Goal: Task Accomplishment & Management: Complete application form

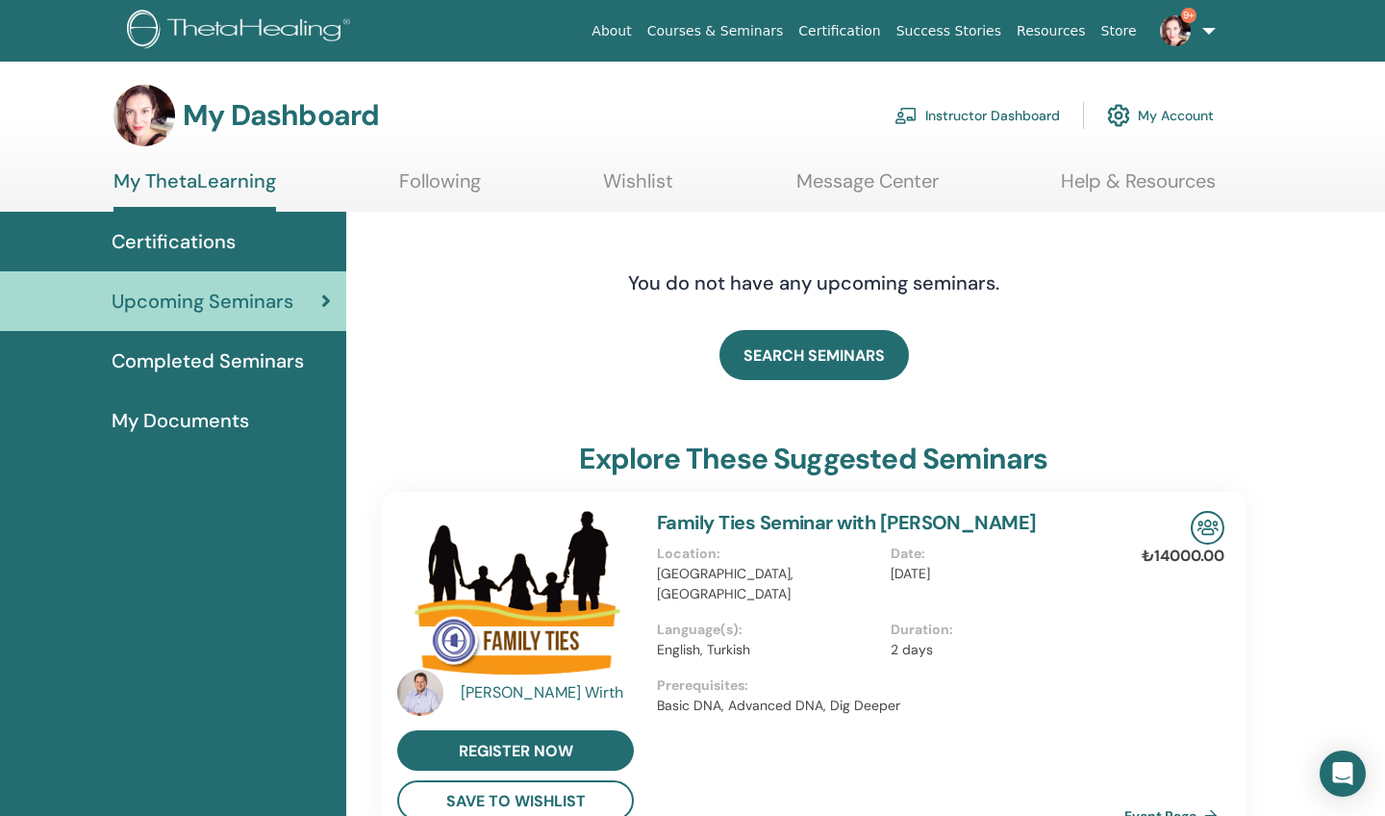
click at [1036, 114] on link "Instructor Dashboard" at bounding box center [977, 115] width 165 height 42
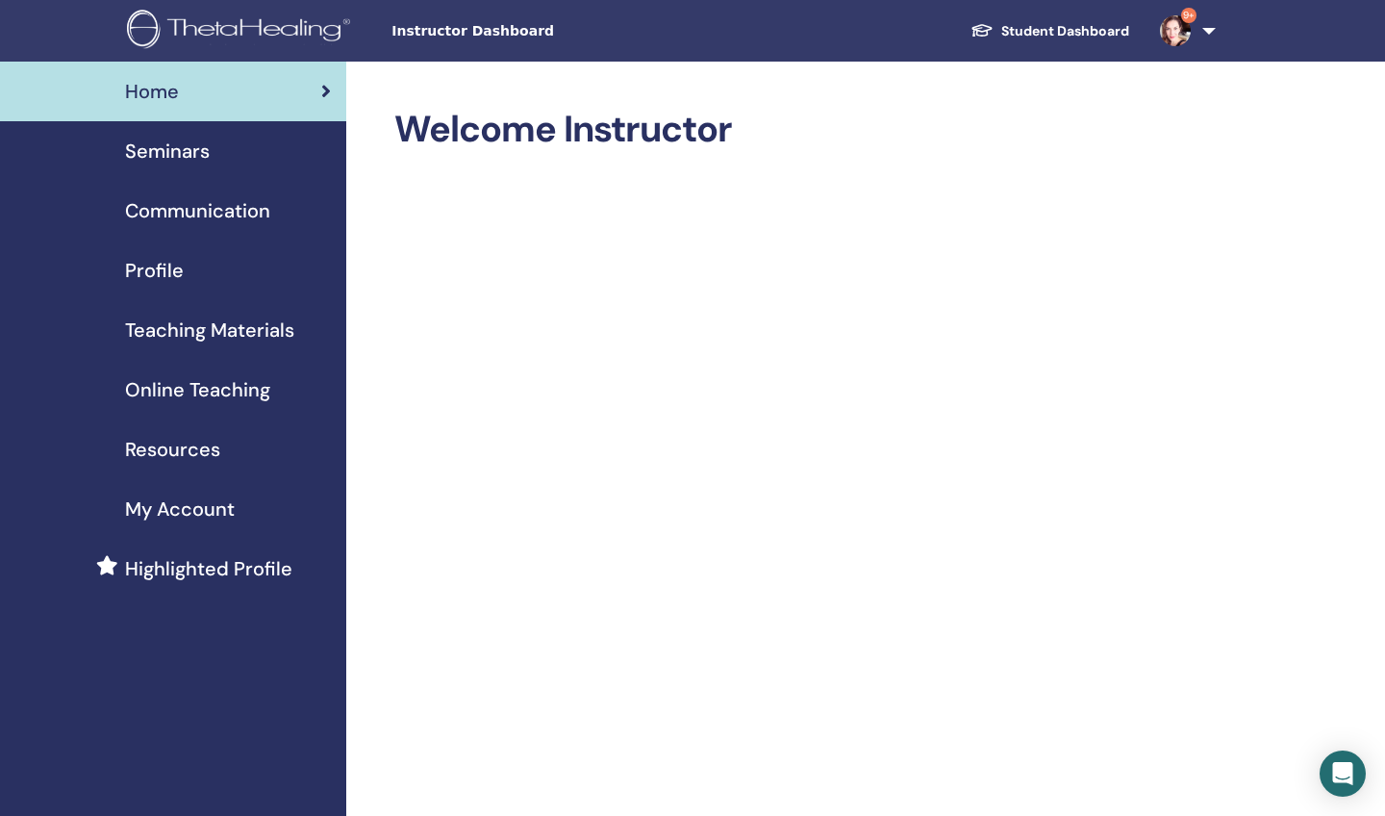
click at [159, 148] on span "Seminars" at bounding box center [167, 151] width 85 height 29
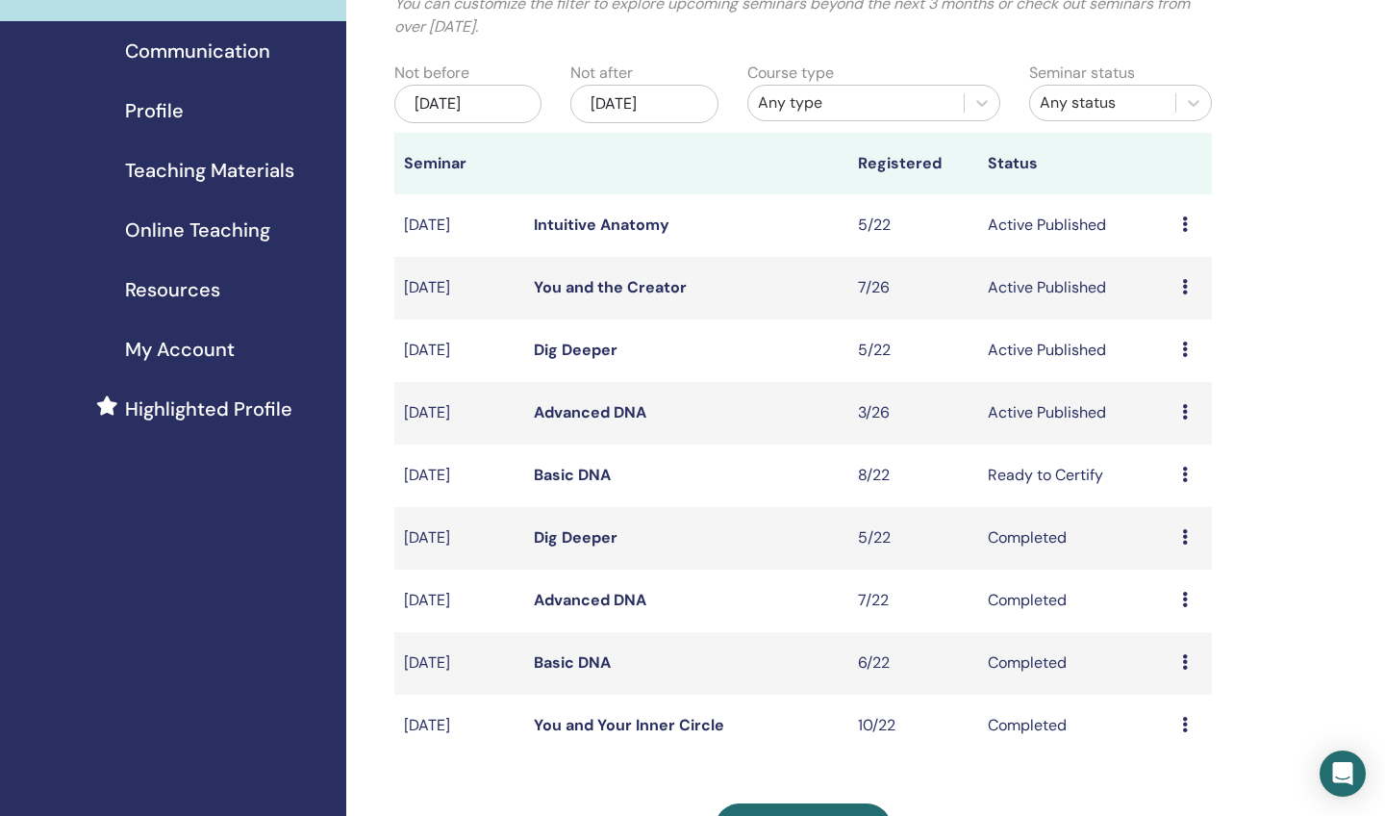
scroll to position [164, 0]
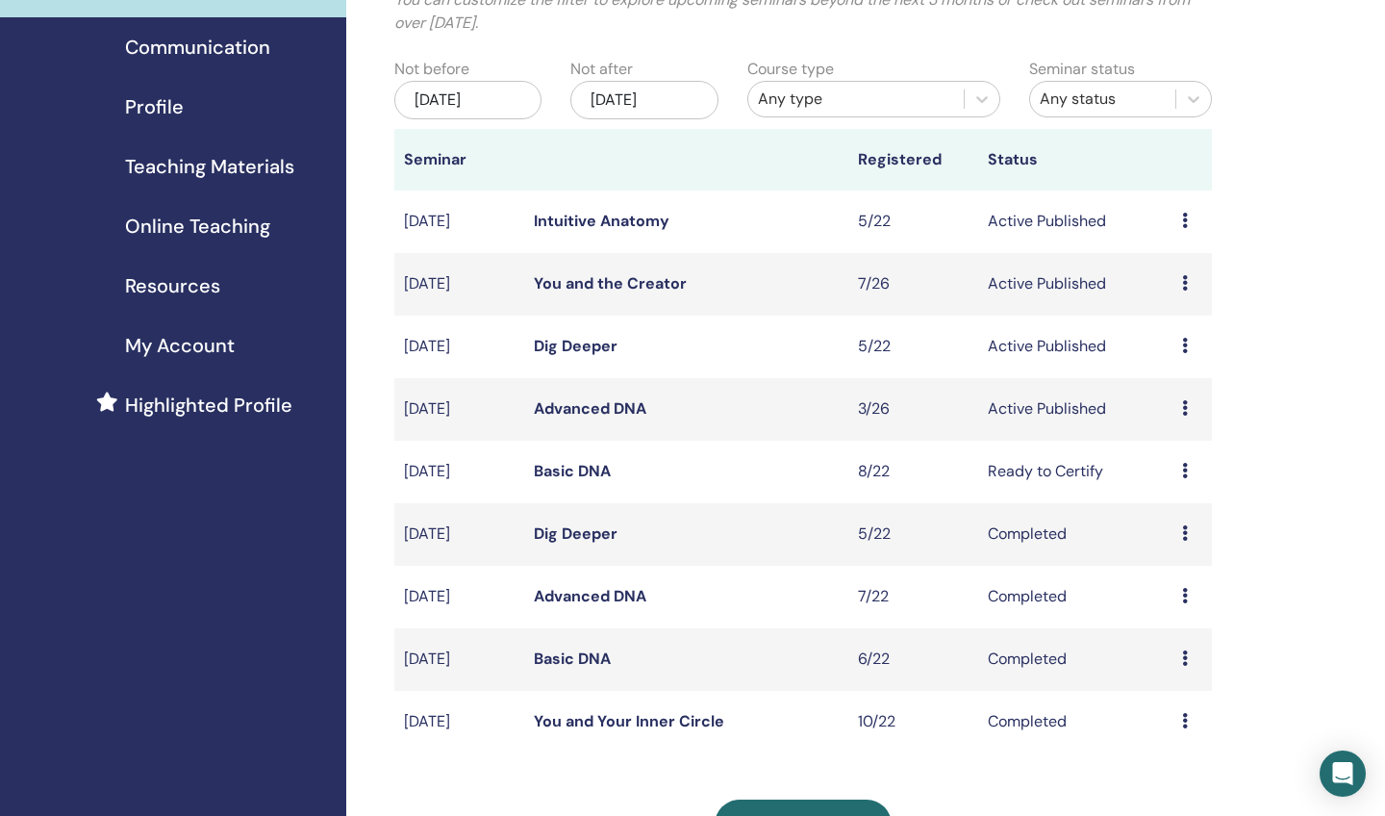
click at [590, 591] on link "Advanced DNA" at bounding box center [590, 596] width 113 height 20
click at [586, 413] on link "Advanced DNA" at bounding box center [590, 408] width 113 height 20
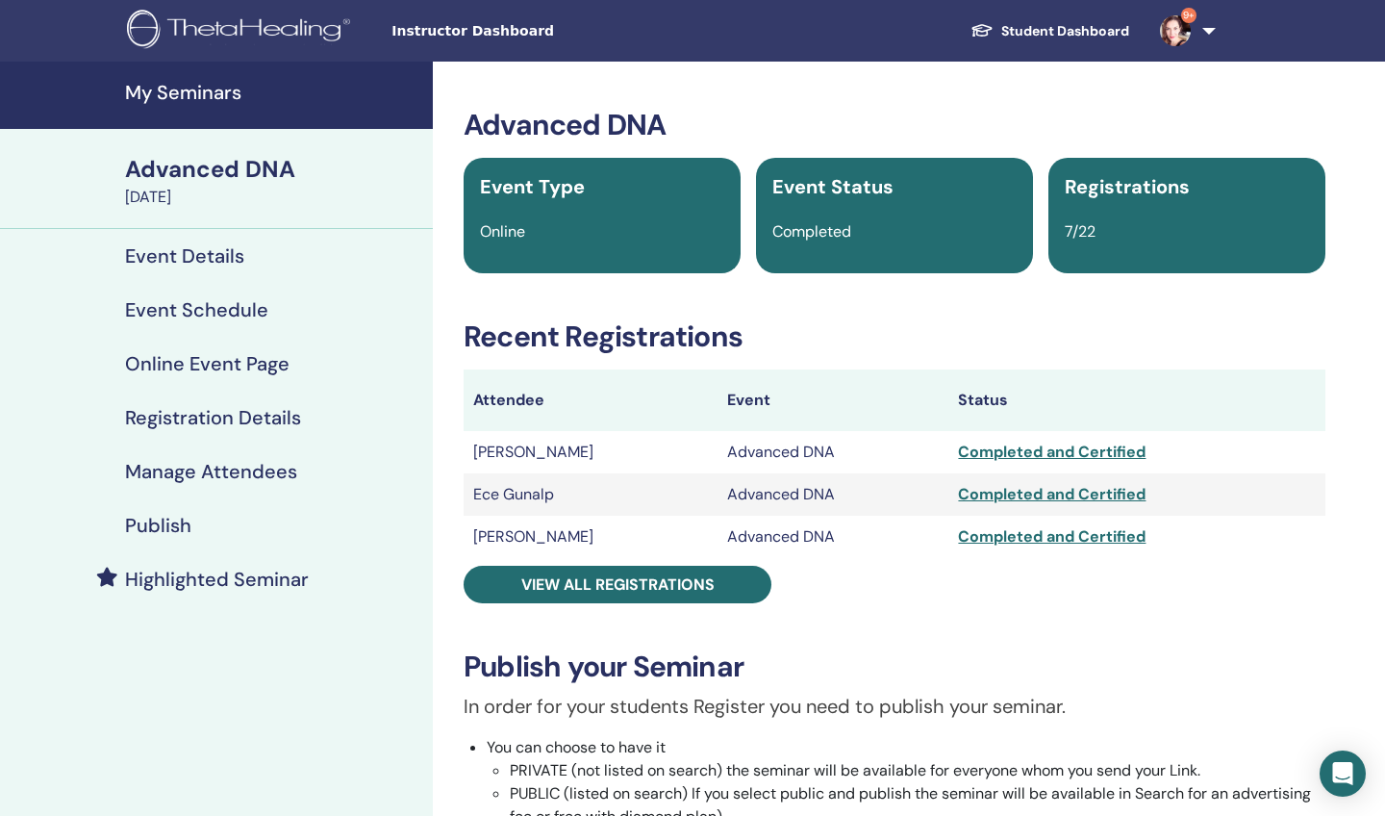
click at [264, 475] on h4 "Manage Attendees" at bounding box center [211, 471] width 172 height 23
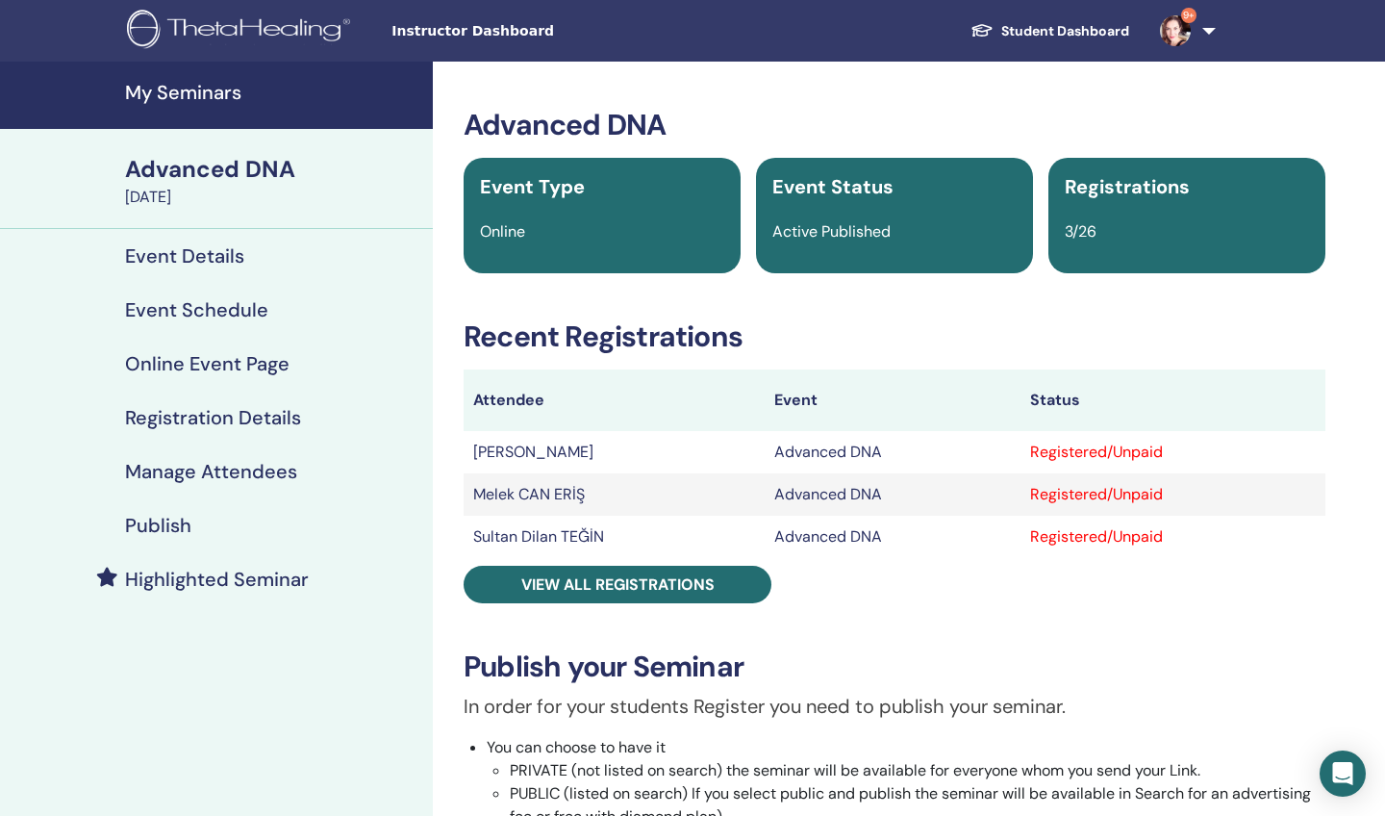
click at [269, 469] on h4 "Manage Attendees" at bounding box center [211, 471] width 172 height 23
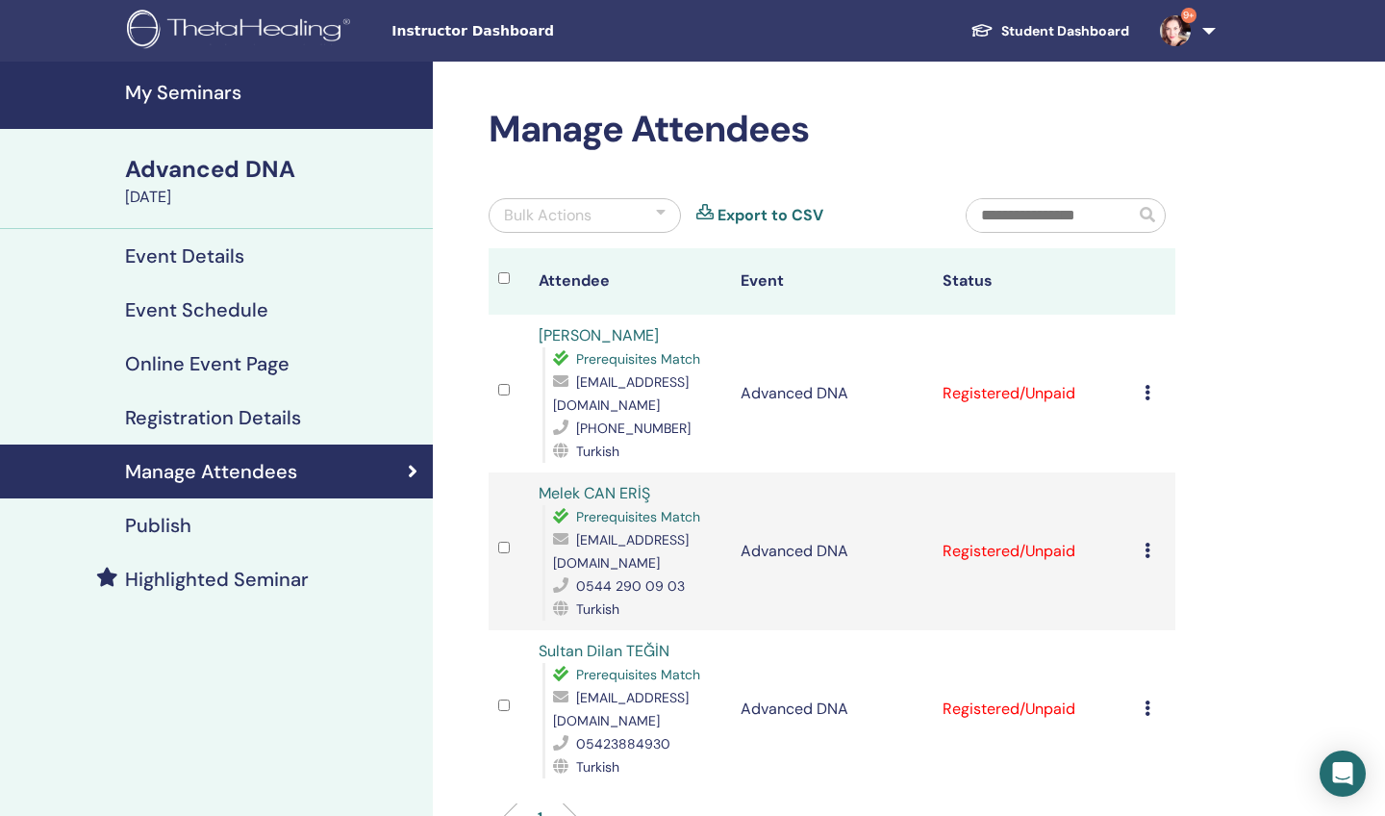
click at [1147, 385] on icon at bounding box center [1148, 392] width 6 height 15
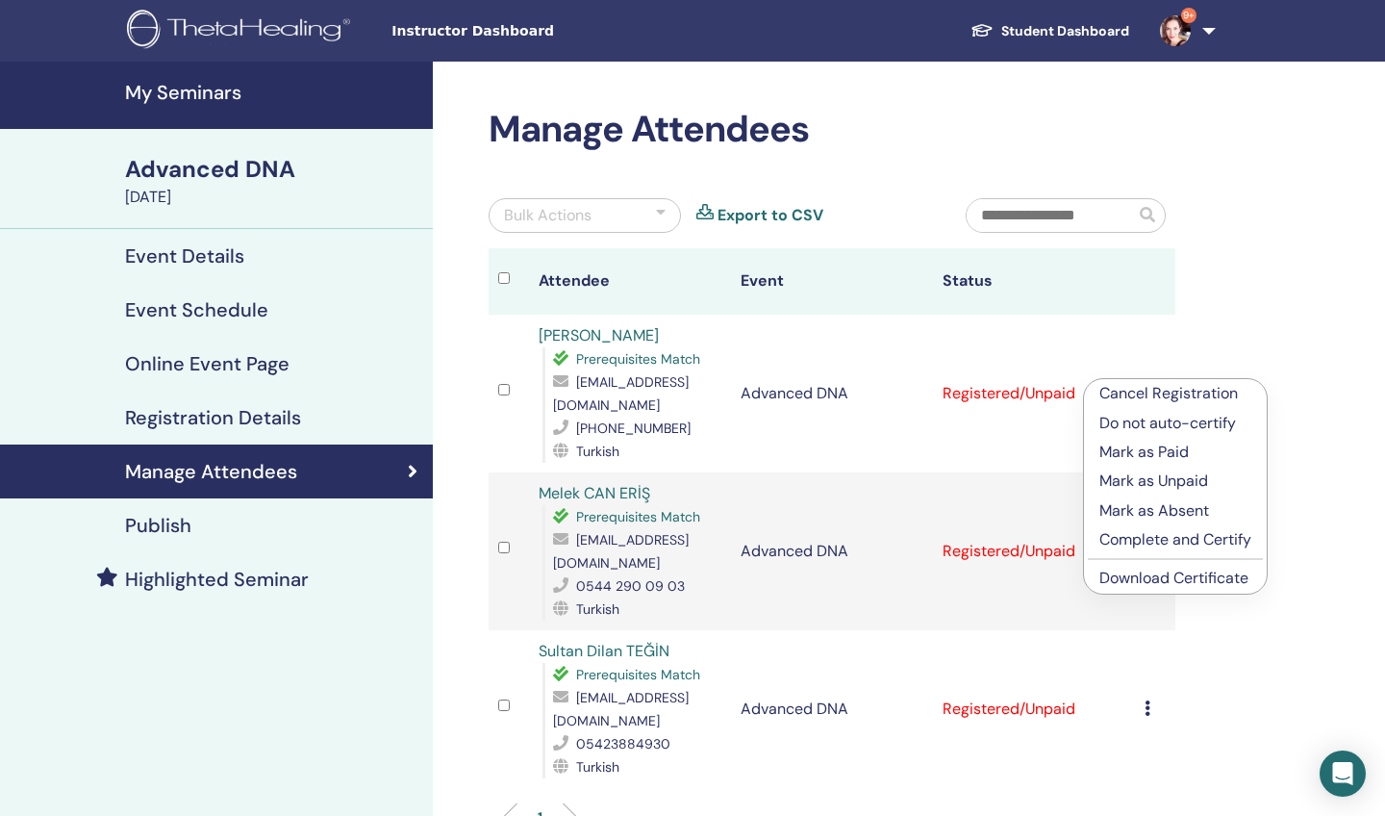
click at [1118, 536] on p "Complete and Certify" at bounding box center [1176, 539] width 152 height 23
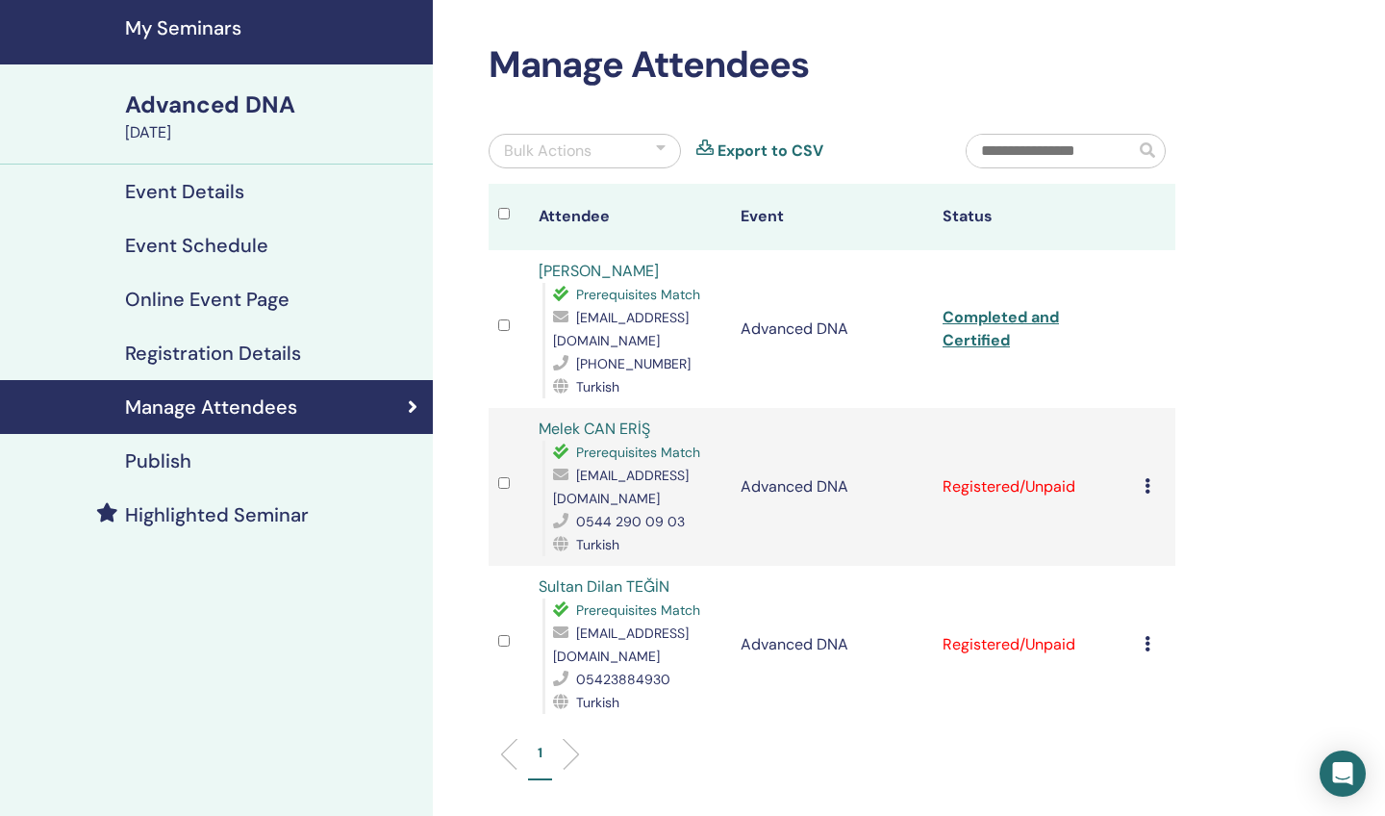
scroll to position [67, 0]
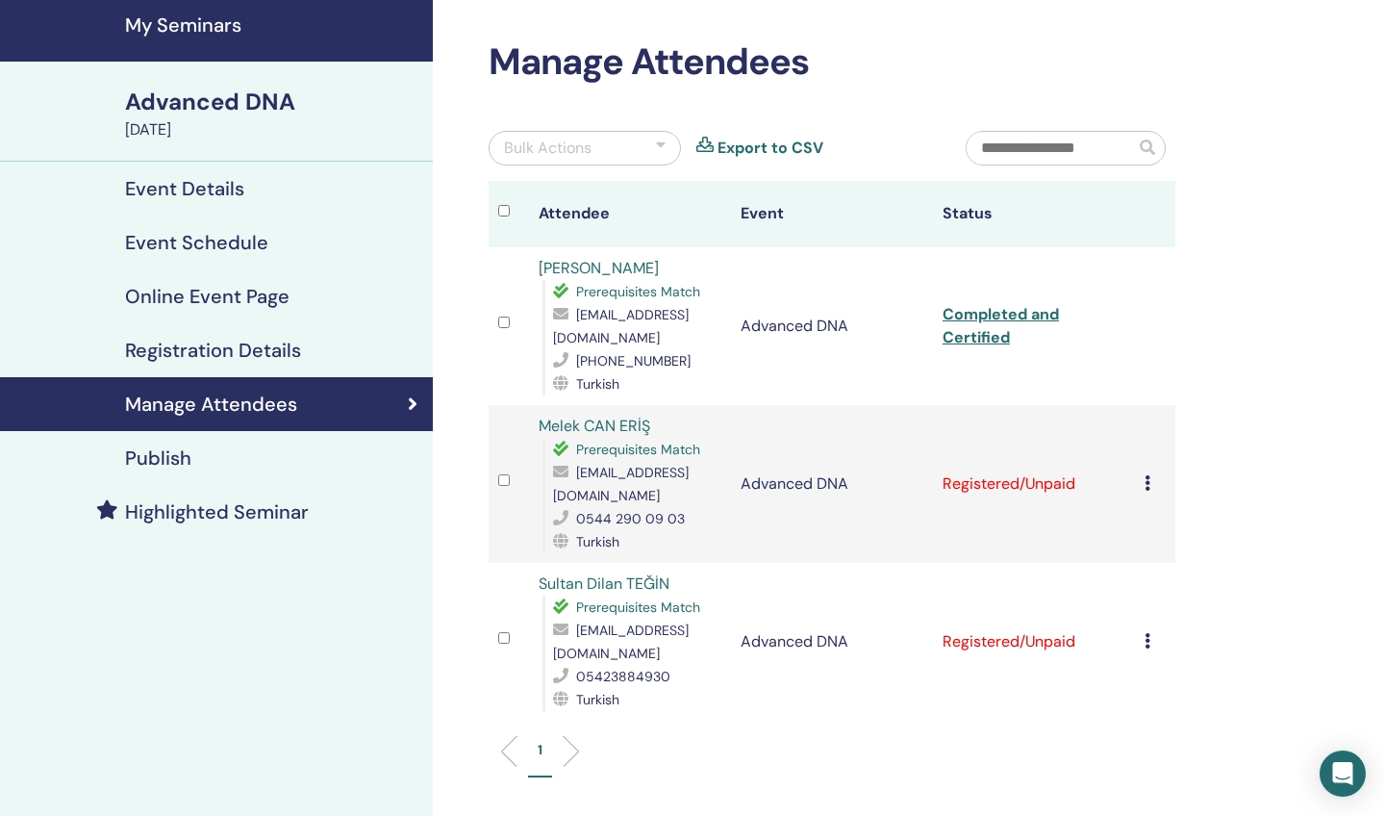
click at [981, 321] on link "Completed and Certified" at bounding box center [1001, 325] width 116 height 43
click at [1149, 475] on icon at bounding box center [1148, 482] width 6 height 15
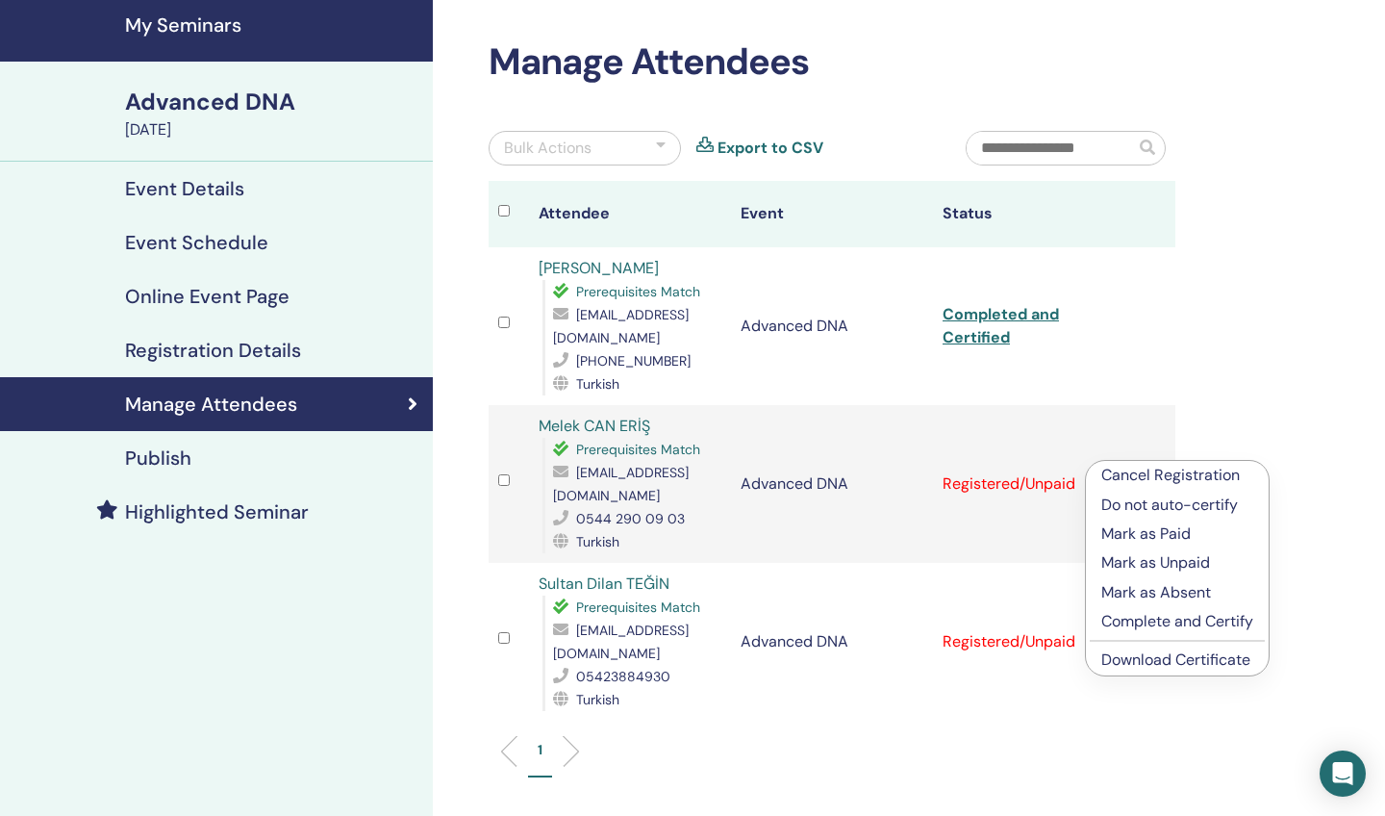
click at [1124, 618] on p "Complete and Certify" at bounding box center [1177, 621] width 152 height 23
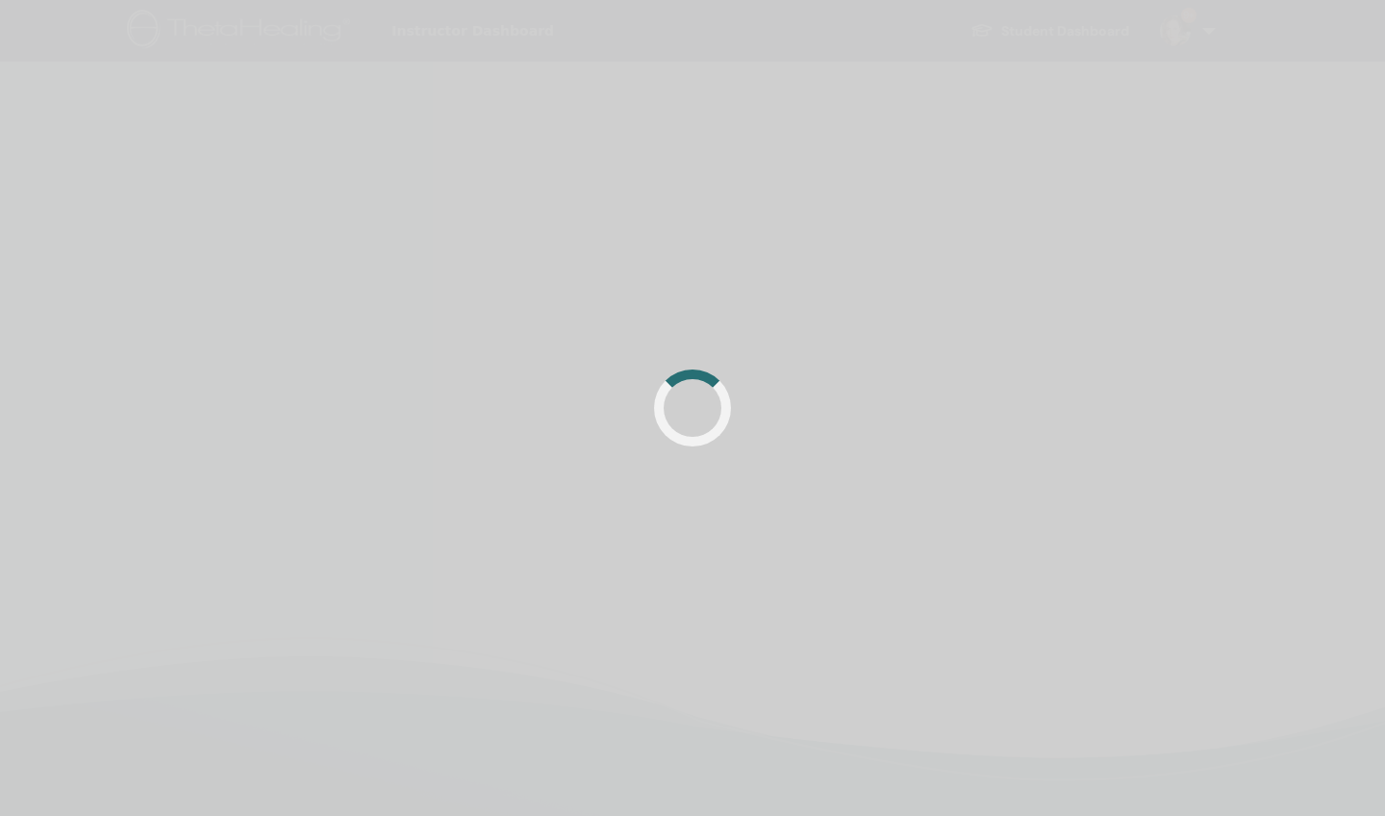
scroll to position [67, 0]
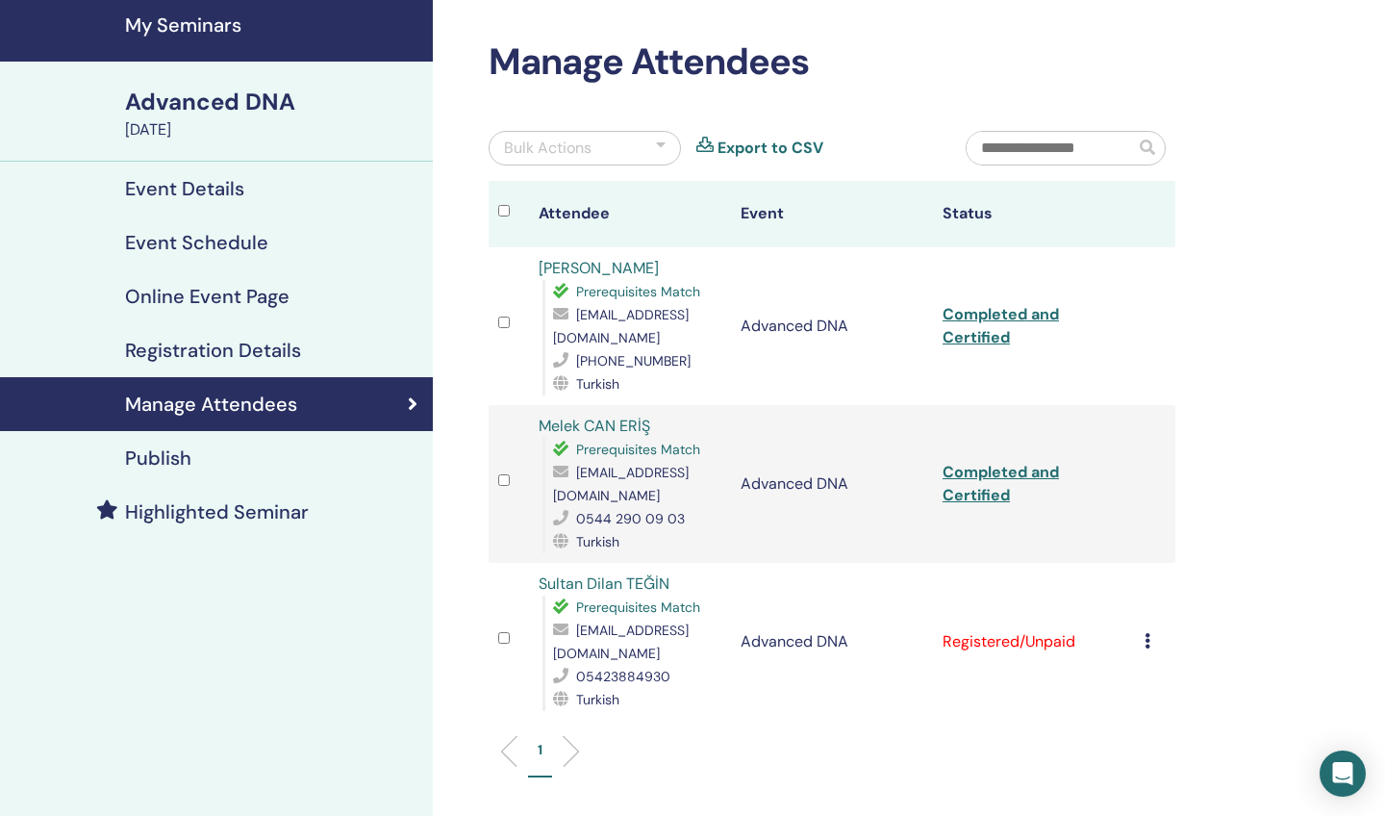
click at [962, 465] on link "Completed and Certified" at bounding box center [1001, 483] width 116 height 43
click at [1149, 633] on icon at bounding box center [1148, 640] width 6 height 15
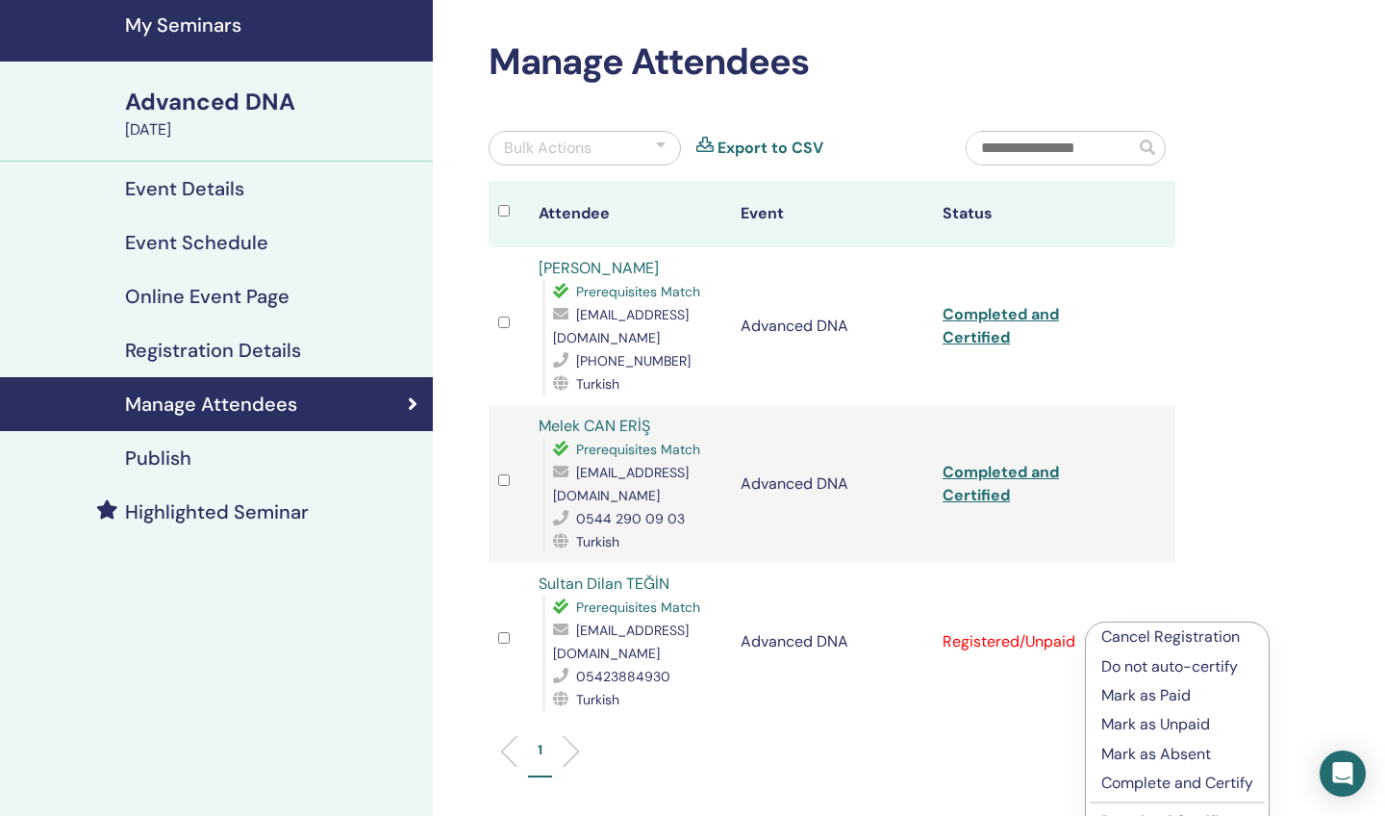
click at [1123, 778] on p "Complete and Certify" at bounding box center [1177, 783] width 152 height 23
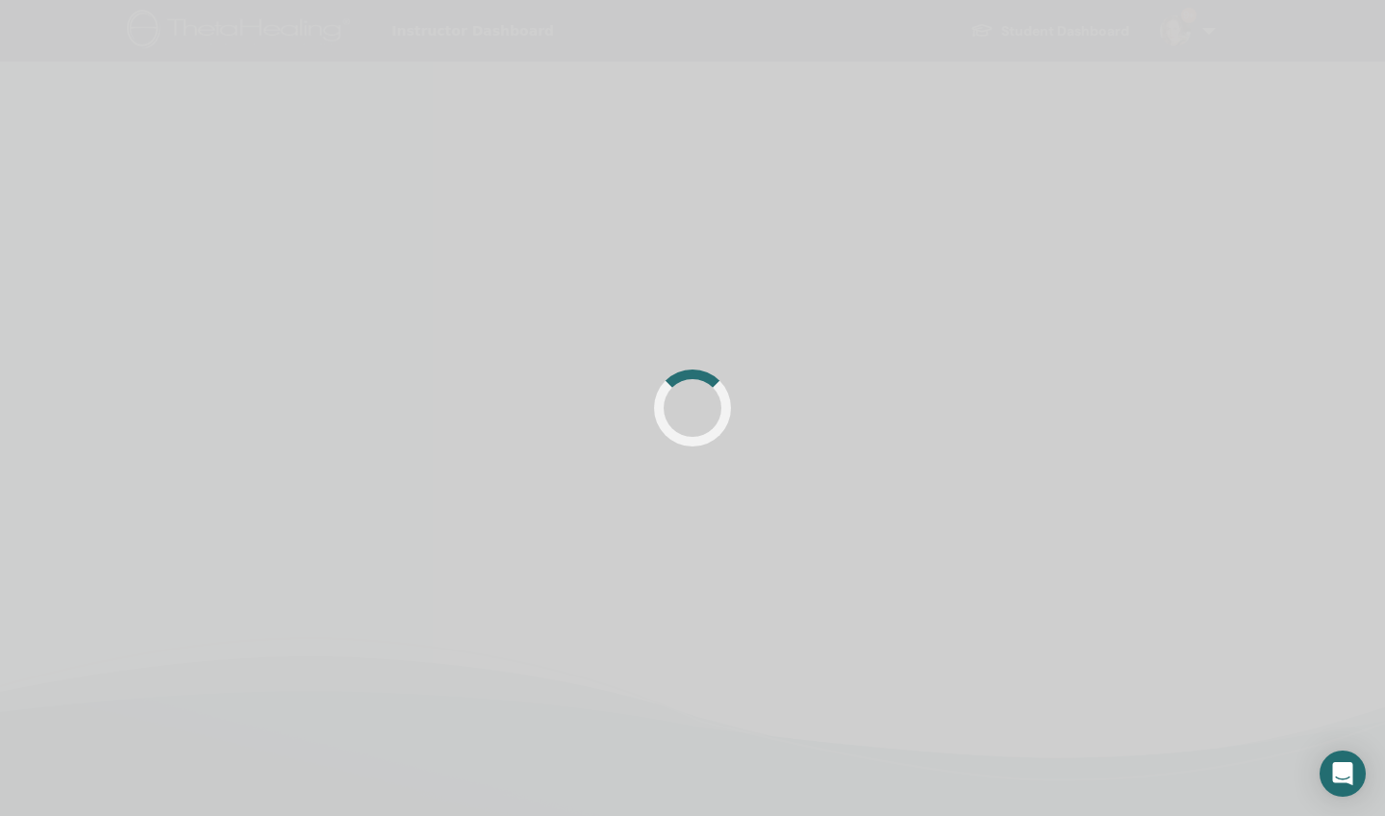
scroll to position [67, 0]
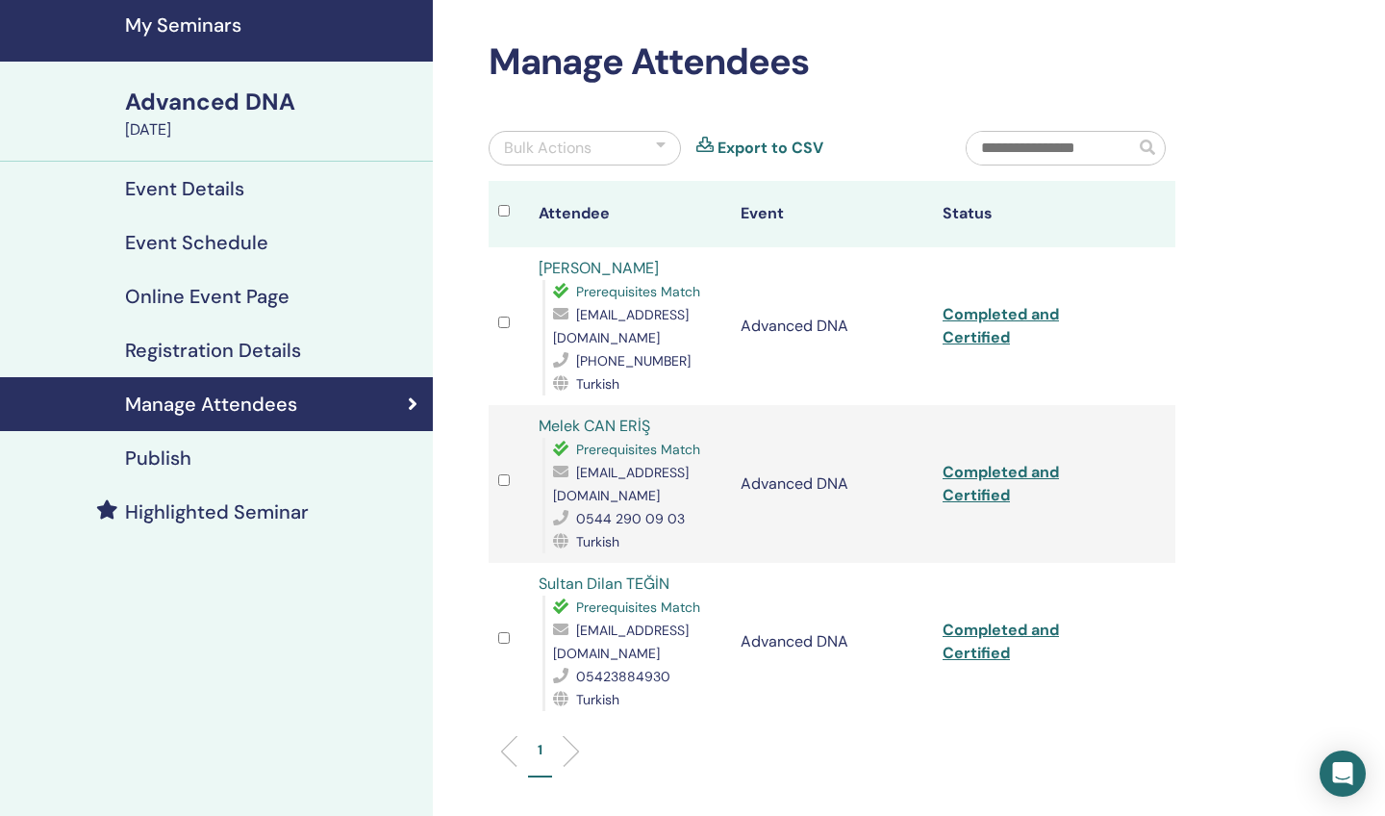
click at [979, 636] on link "Completed and Certified" at bounding box center [1001, 641] width 116 height 43
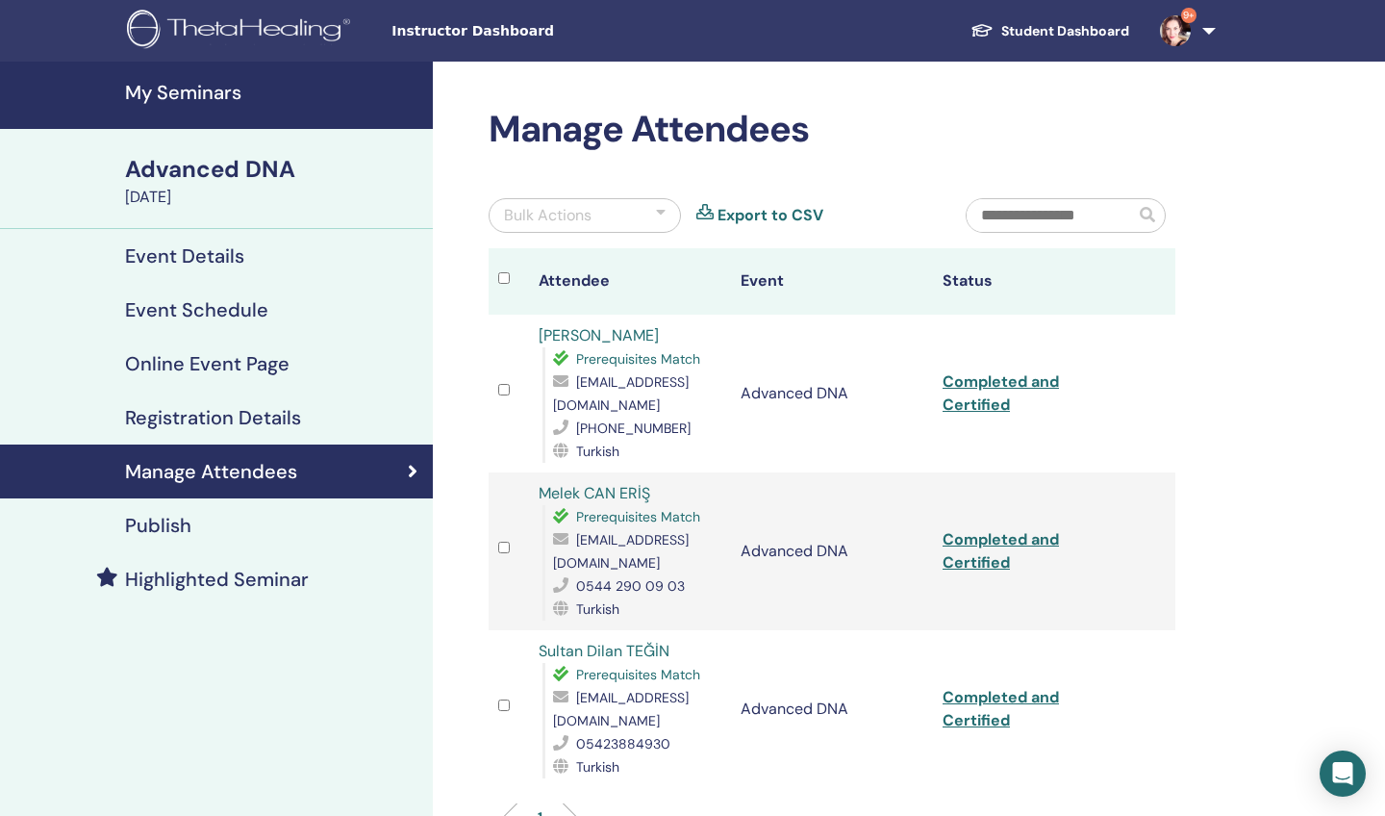
scroll to position [0, 0]
click at [216, 86] on h4 "My Seminars" at bounding box center [273, 92] width 296 height 23
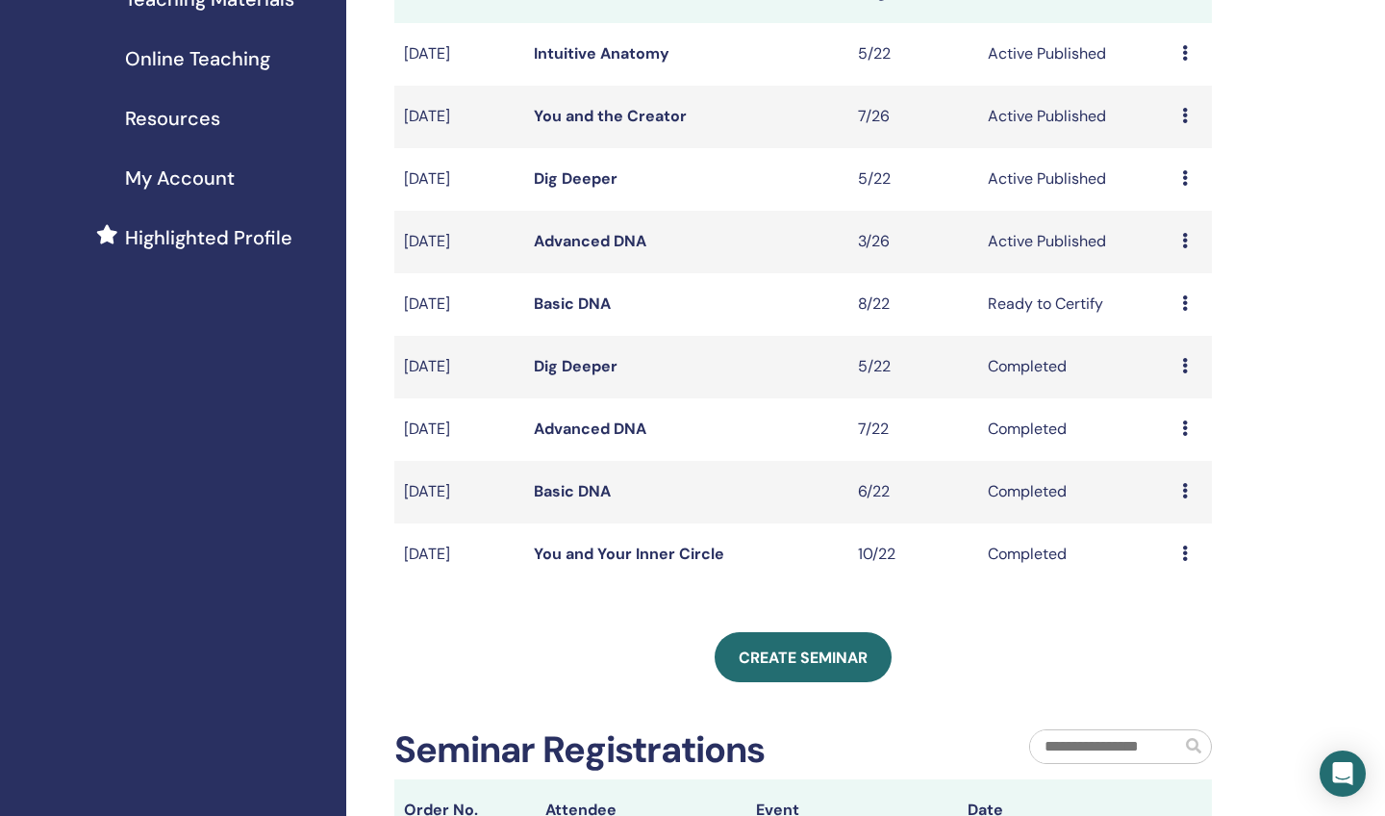
scroll to position [340, 0]
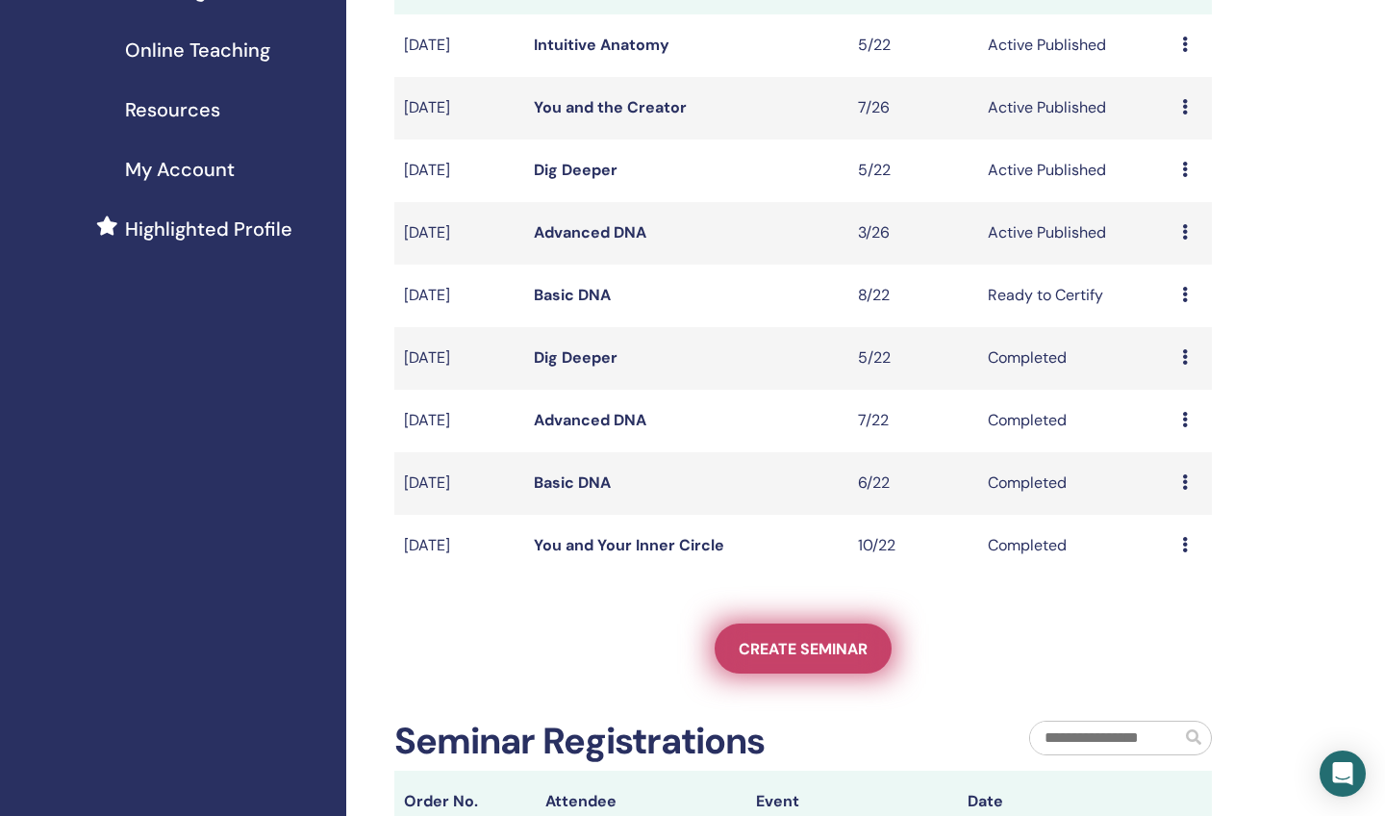
click at [799, 642] on span "Create seminar" at bounding box center [803, 649] width 129 height 20
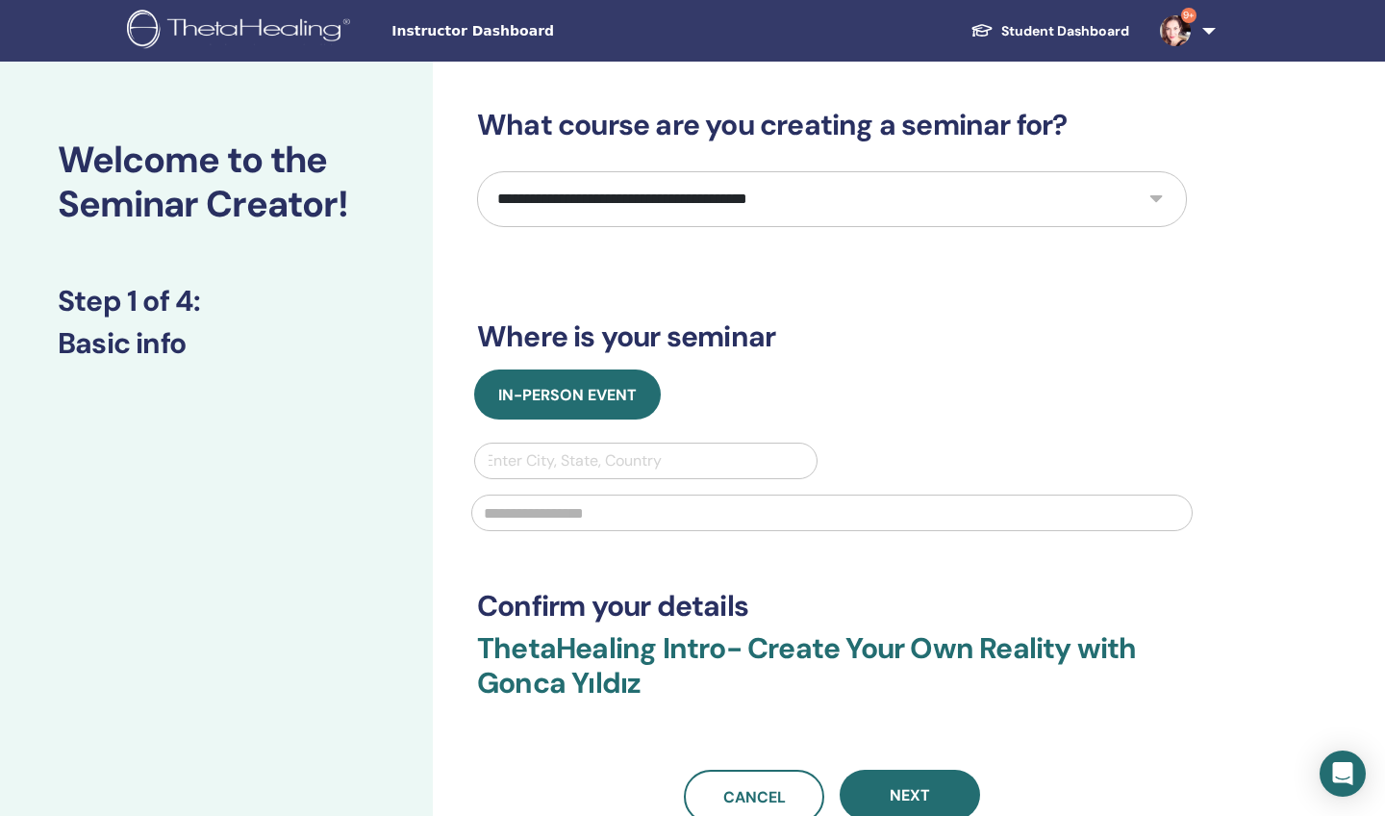
select select "*"
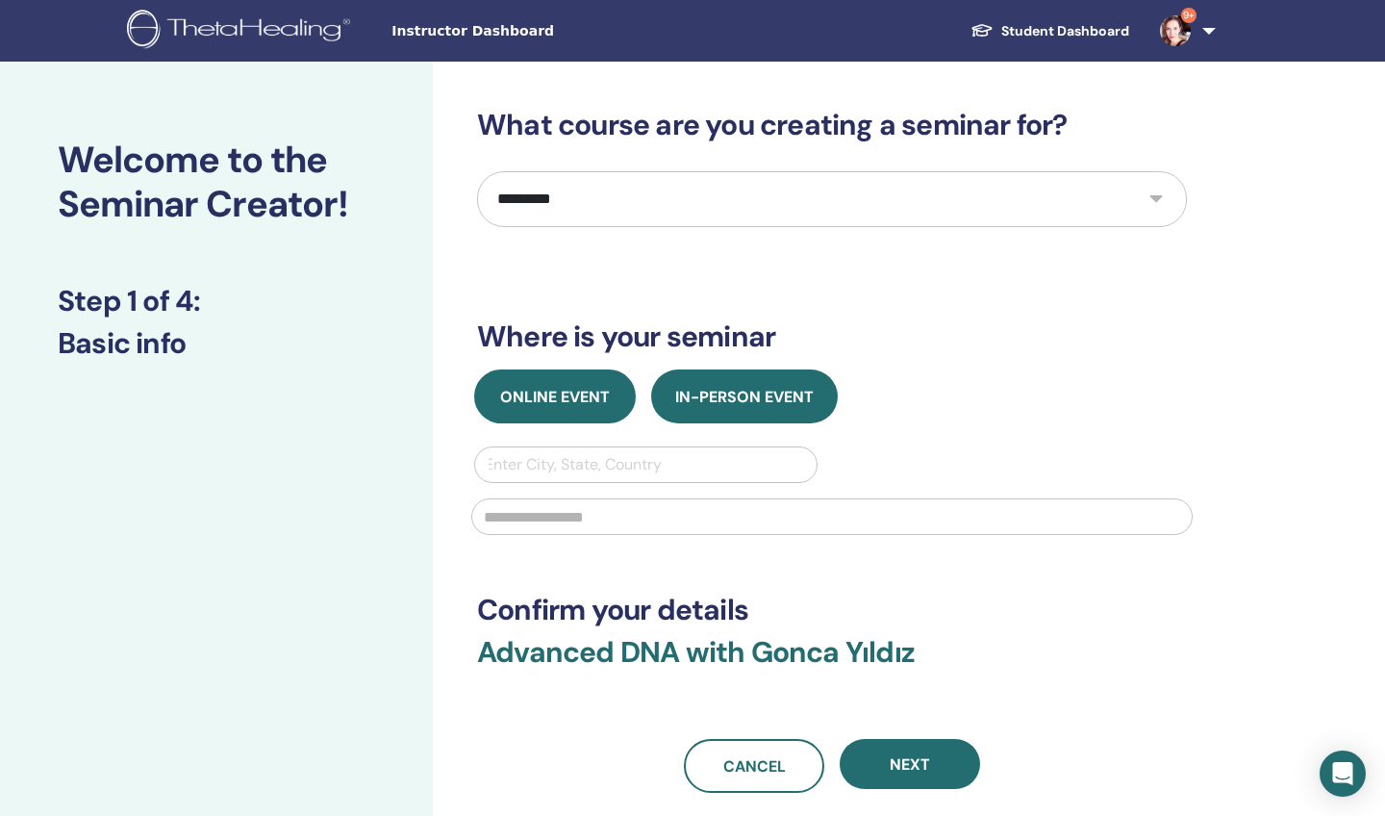
click at [555, 404] on span "Online Event" at bounding box center [555, 397] width 110 height 20
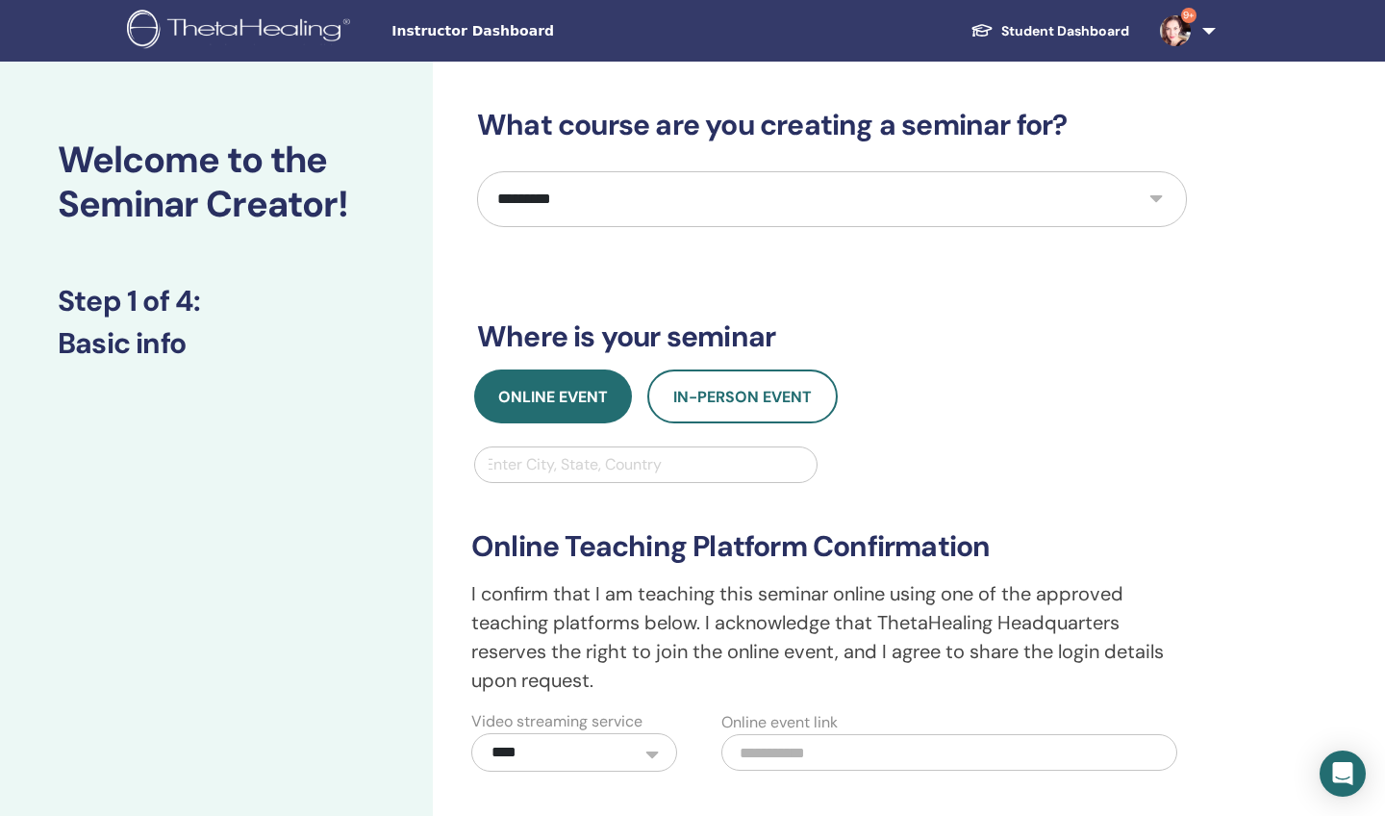
click at [555, 464] on div "Enter City, State, Country" at bounding box center [646, 464] width 322 height 23
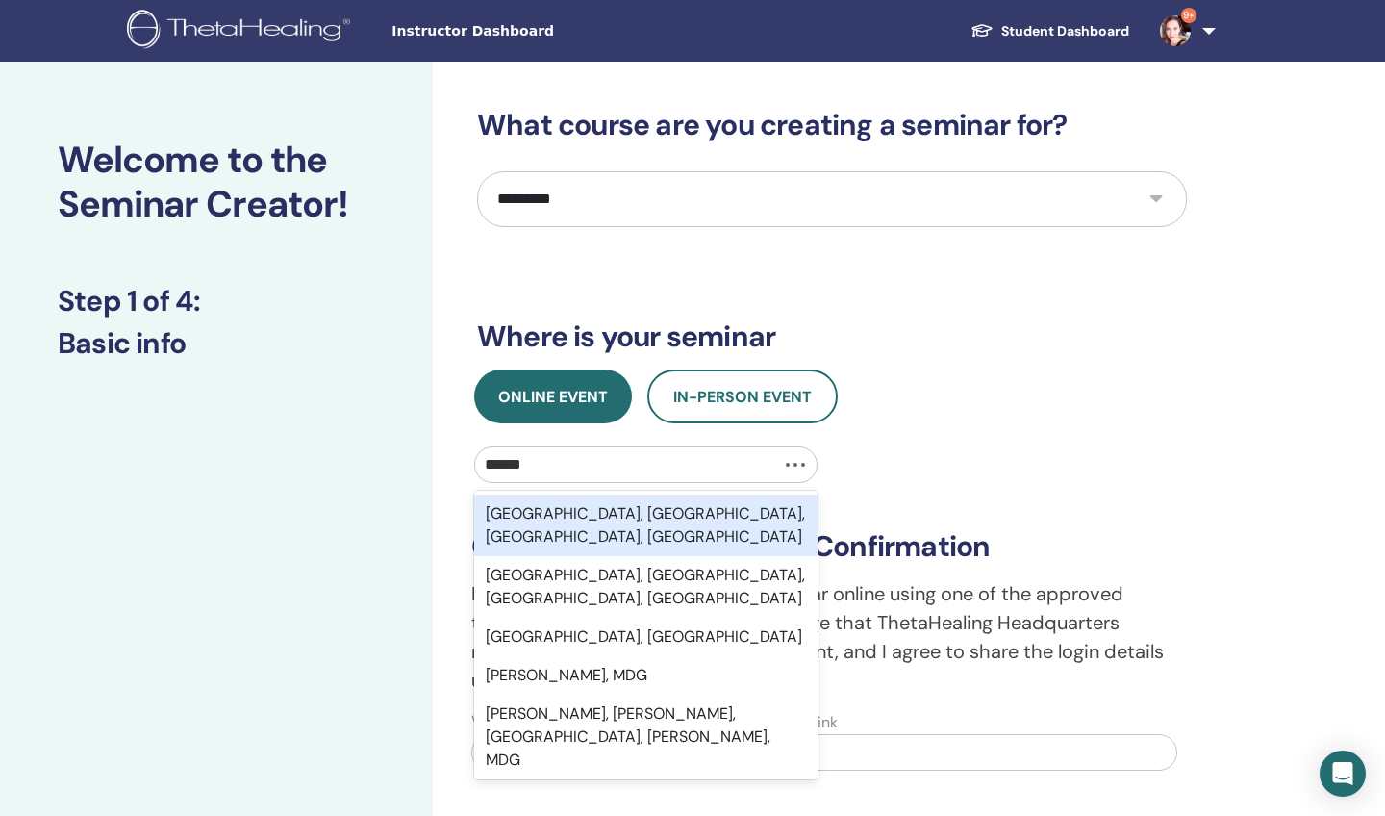
type input "*******"
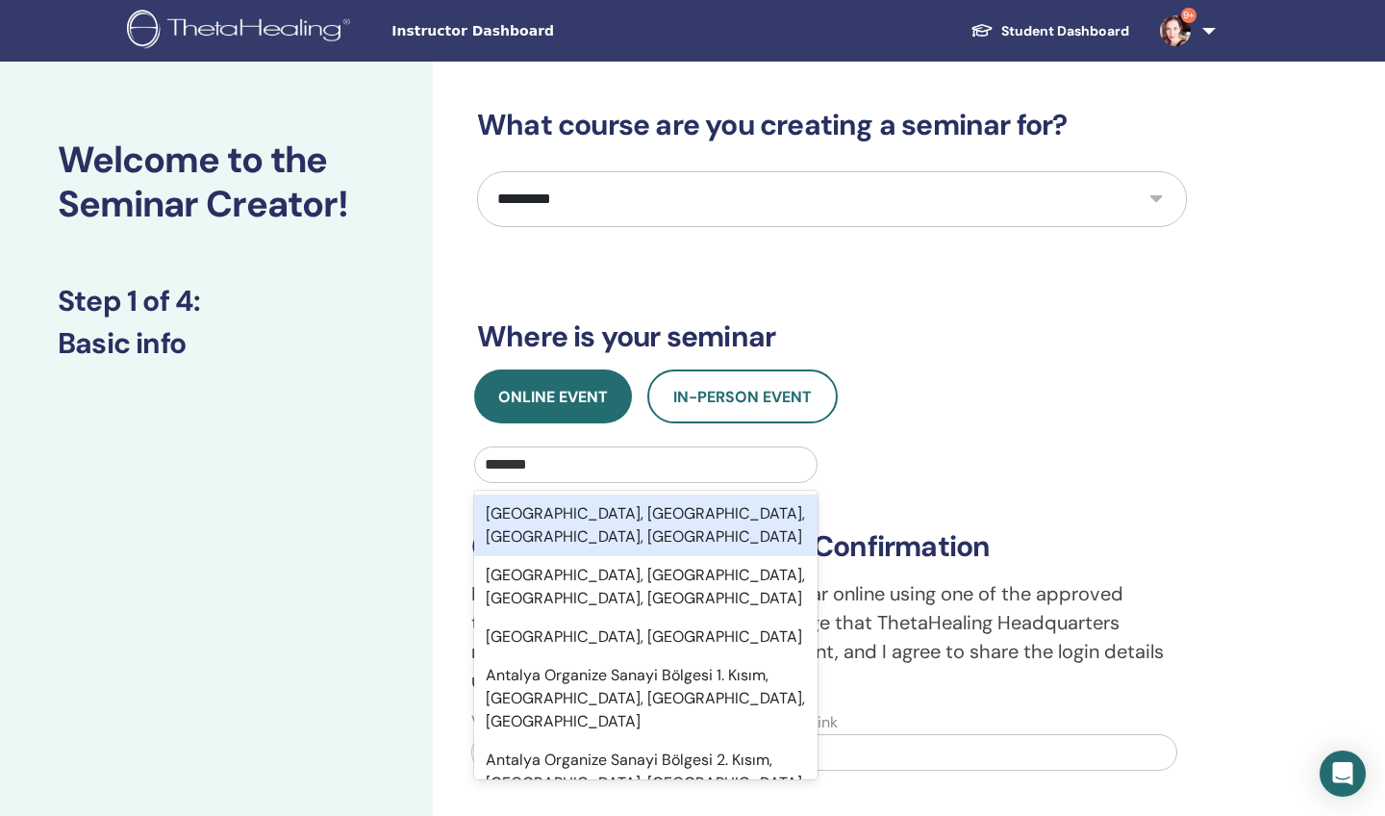
click at [557, 520] on div "Antalya, Muratpaşa, Antalya, TUR" at bounding box center [645, 525] width 343 height 62
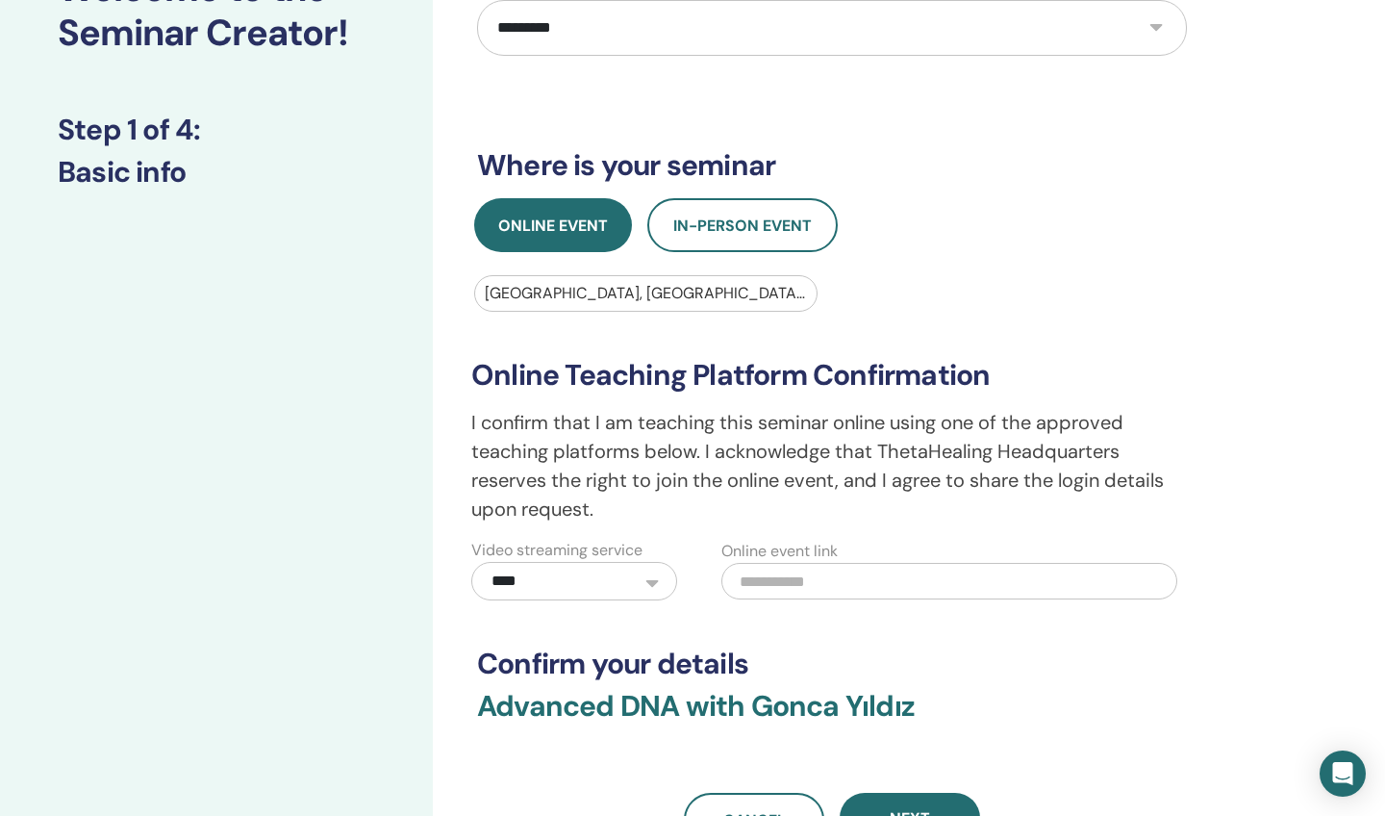
scroll to position [222, 0]
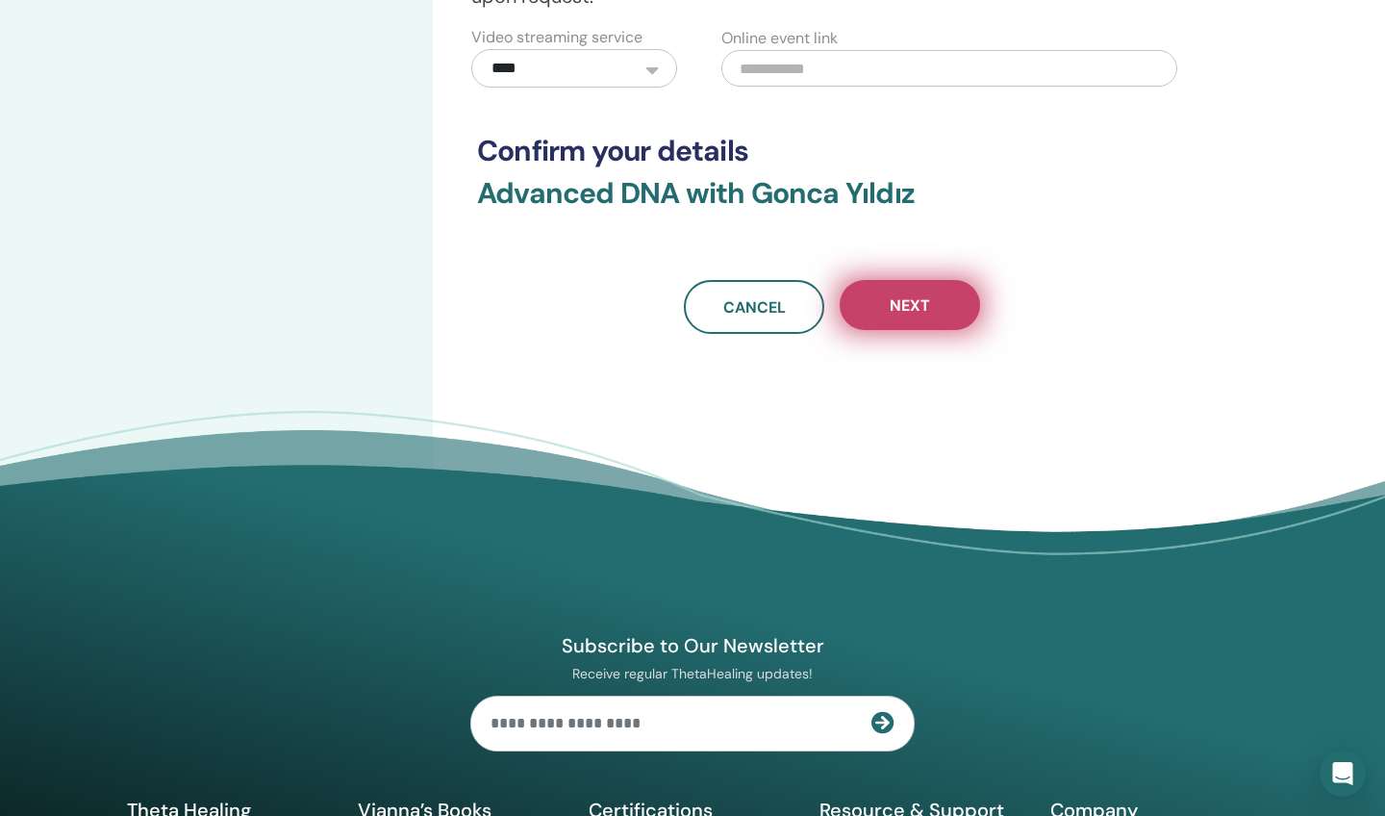
click at [926, 288] on button "Next" at bounding box center [910, 305] width 140 height 50
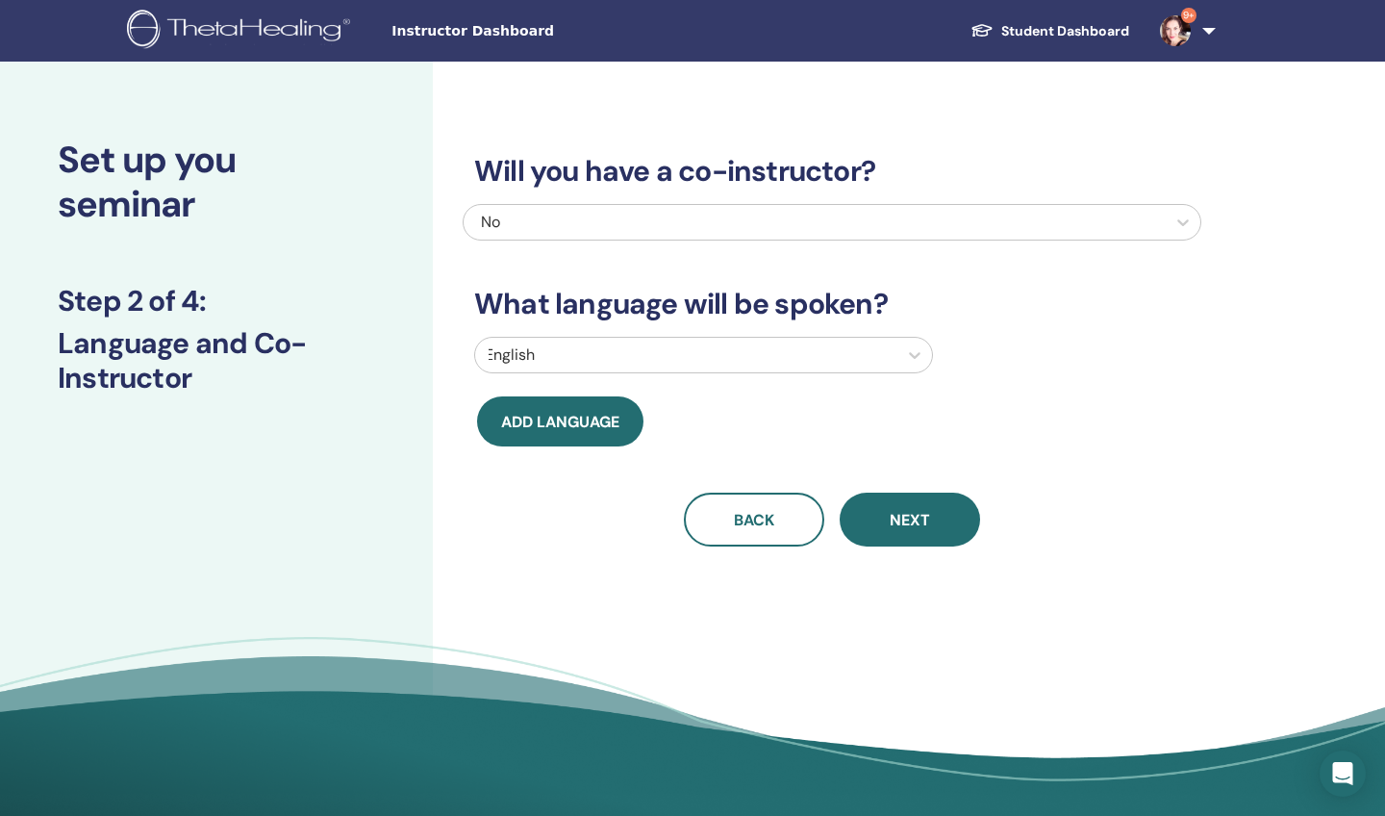
scroll to position [0, 0]
click at [633, 354] on div at bounding box center [686, 355] width 403 height 27
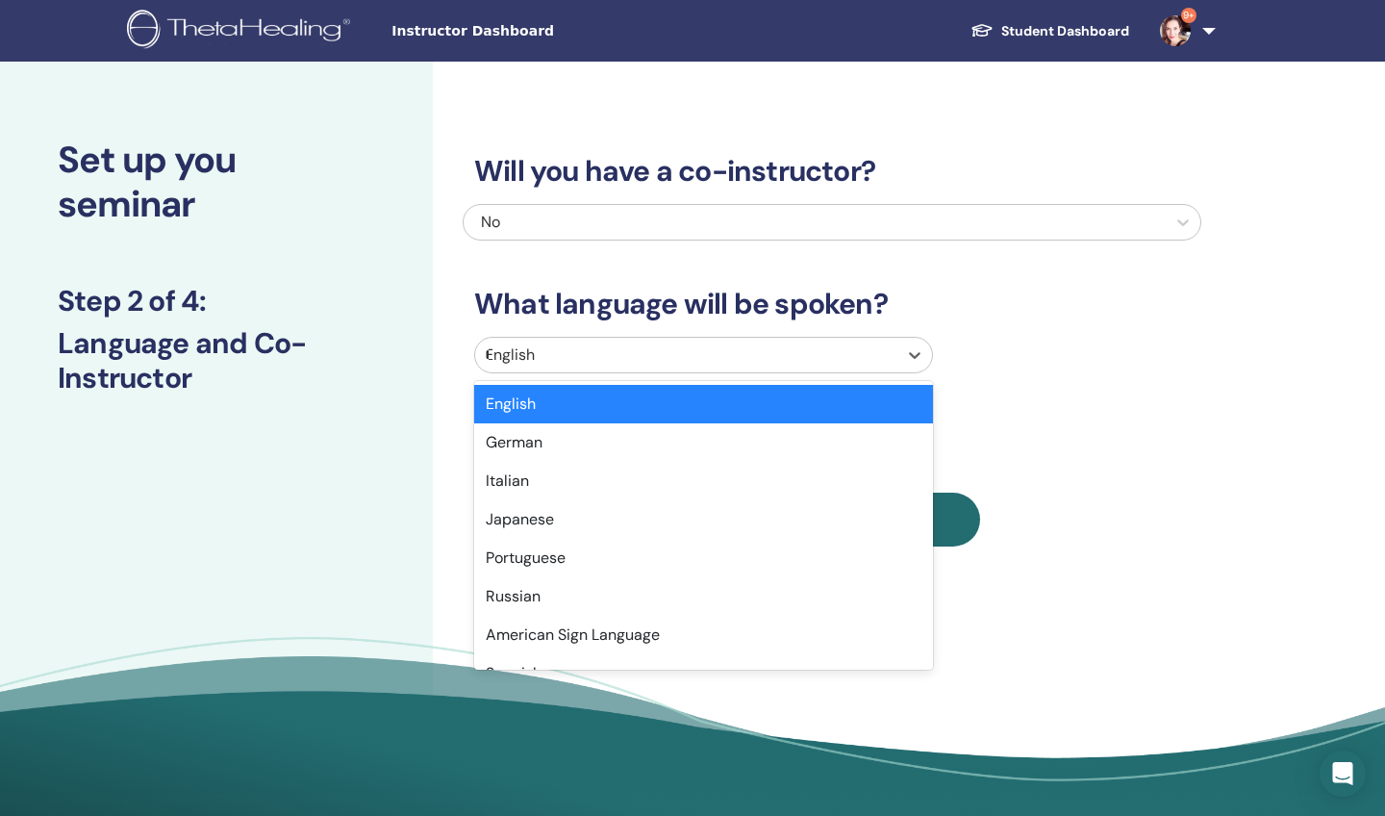
type input "**"
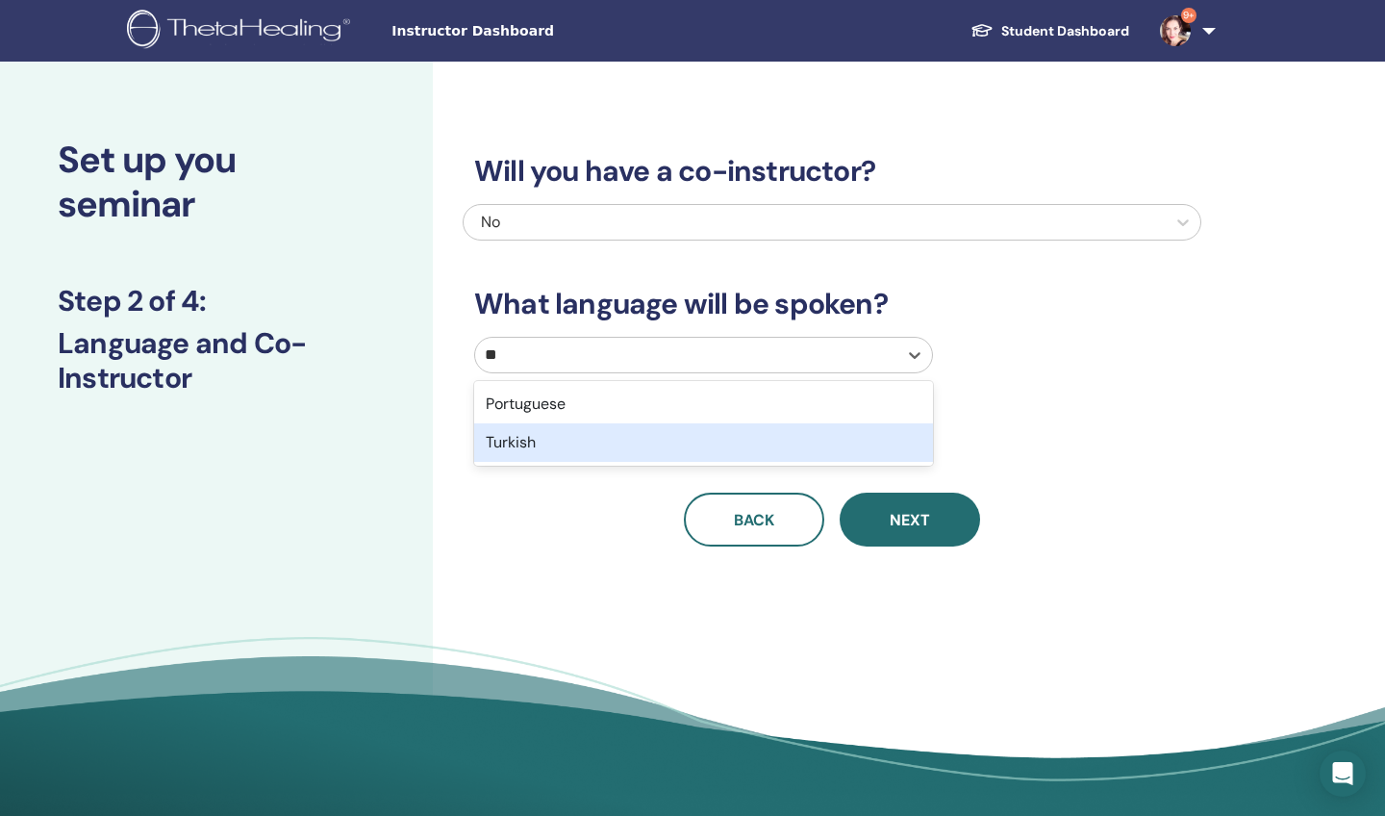
click at [580, 438] on div "Turkish" at bounding box center [703, 442] width 459 height 38
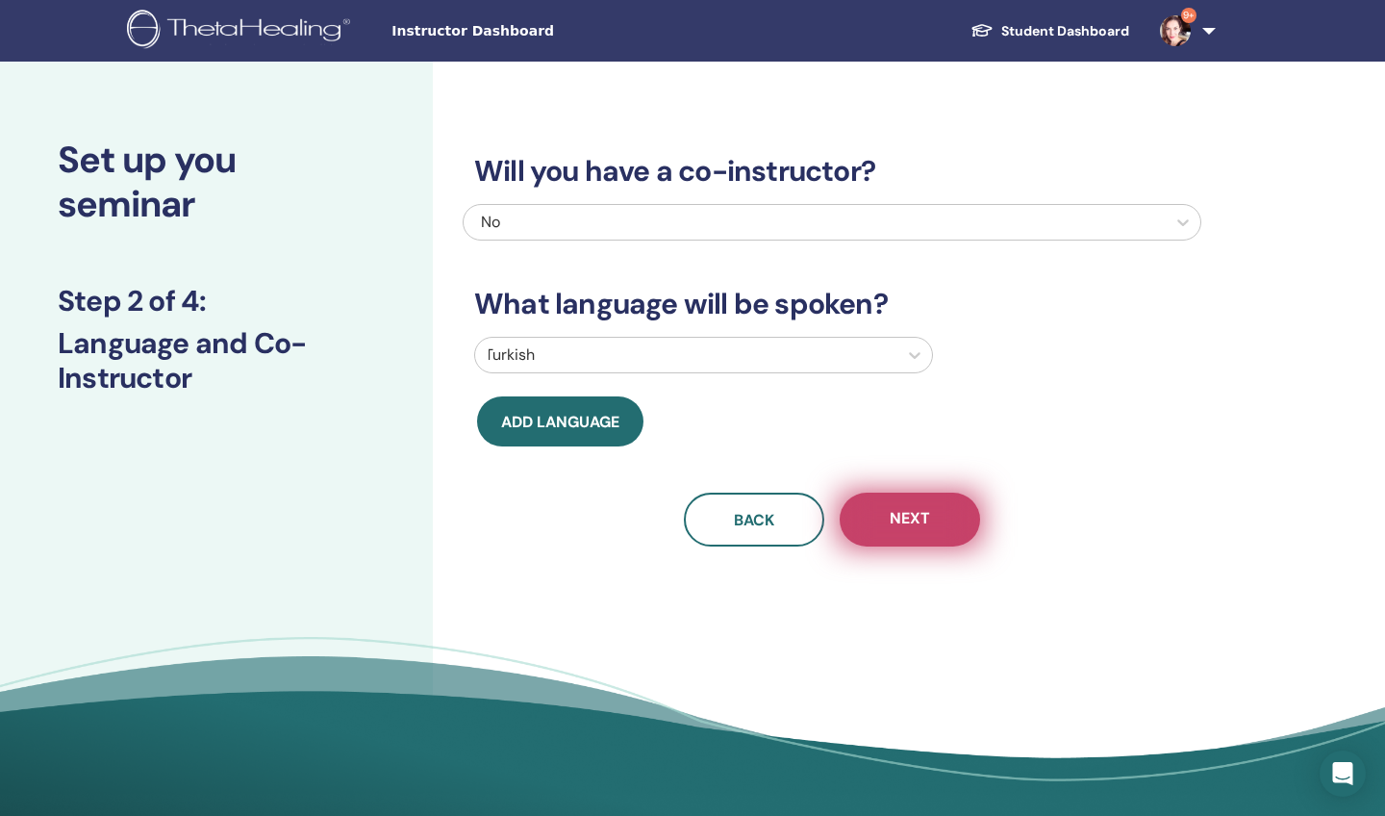
click at [905, 526] on span "Next" at bounding box center [910, 520] width 40 height 24
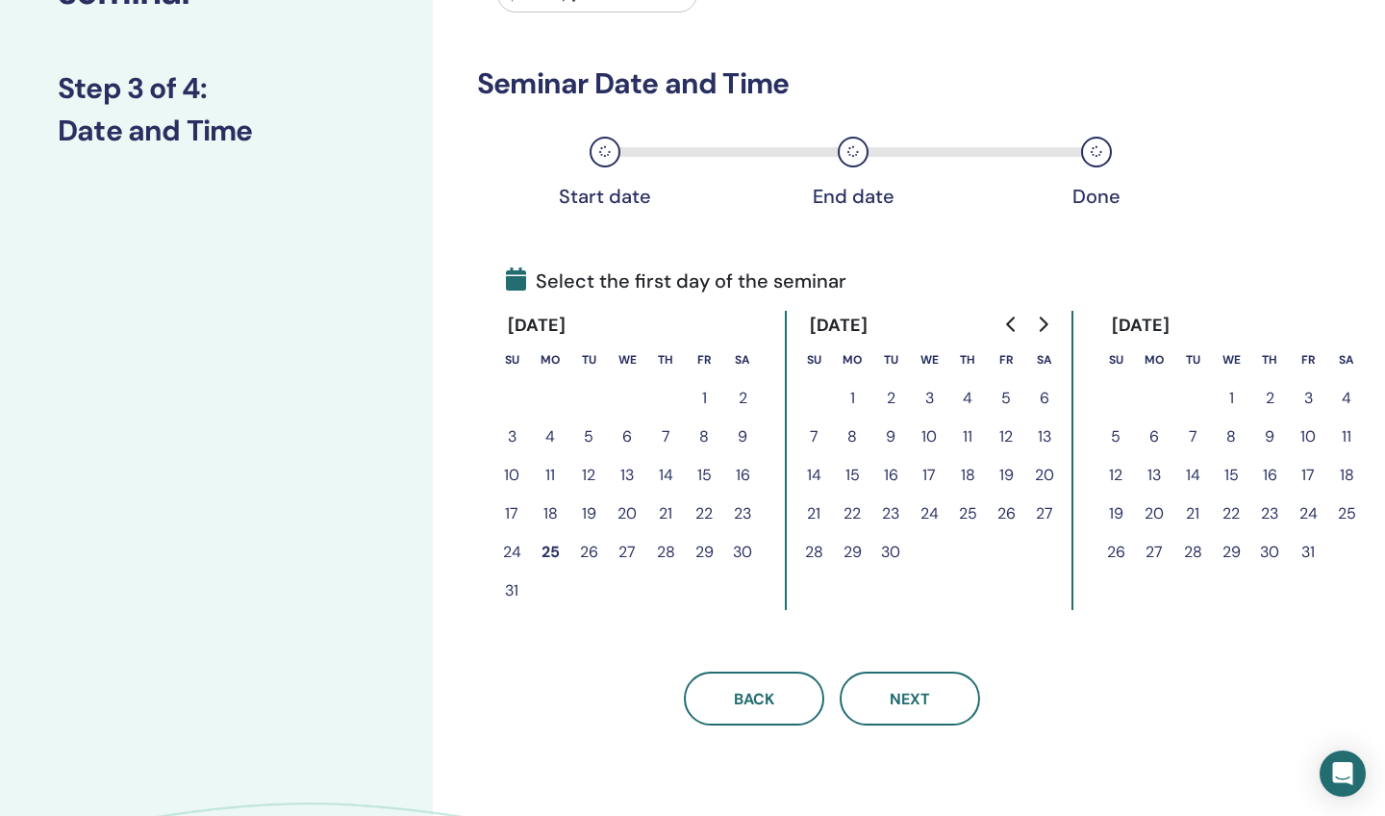
scroll to position [235, 0]
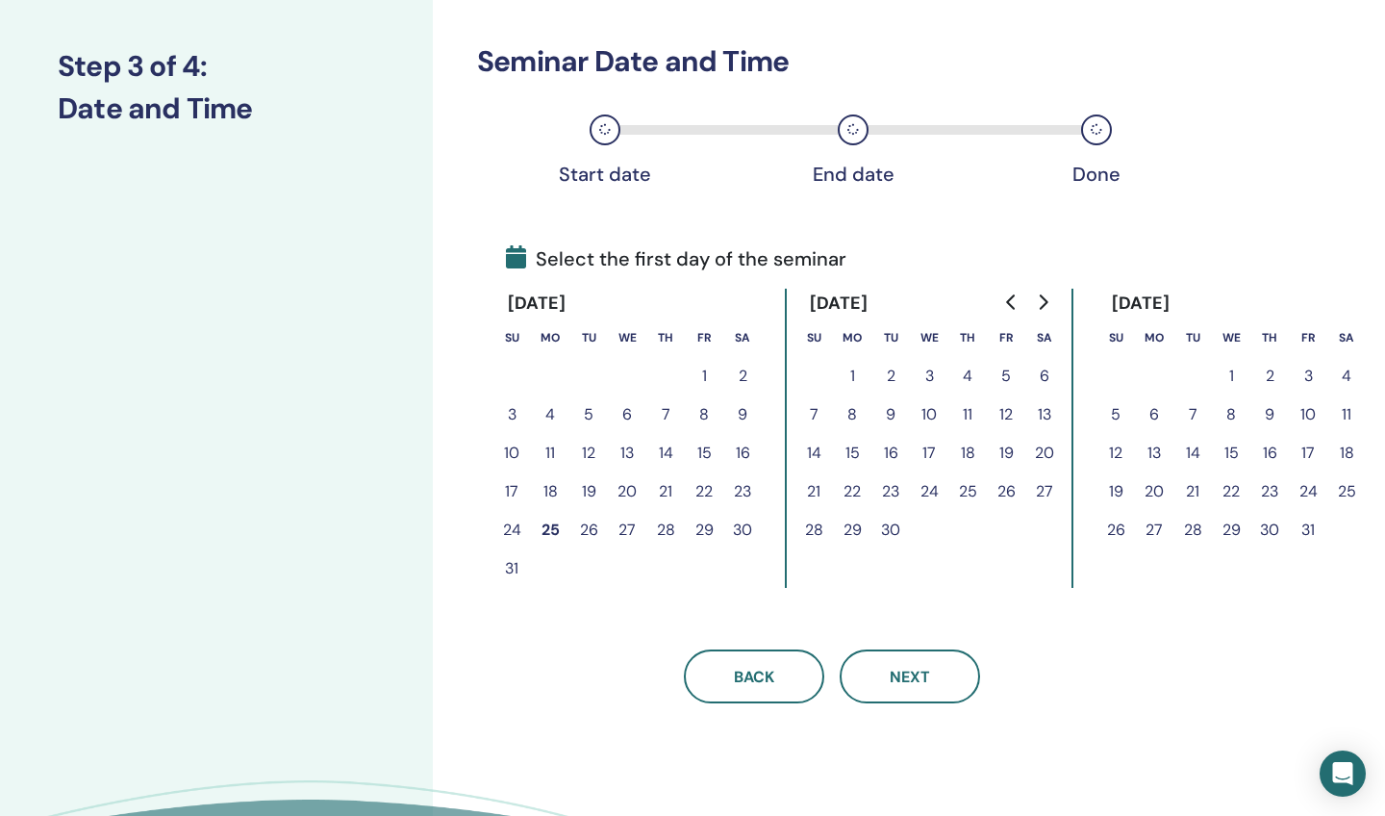
click at [1343, 414] on button "11" at bounding box center [1347, 414] width 38 height 38
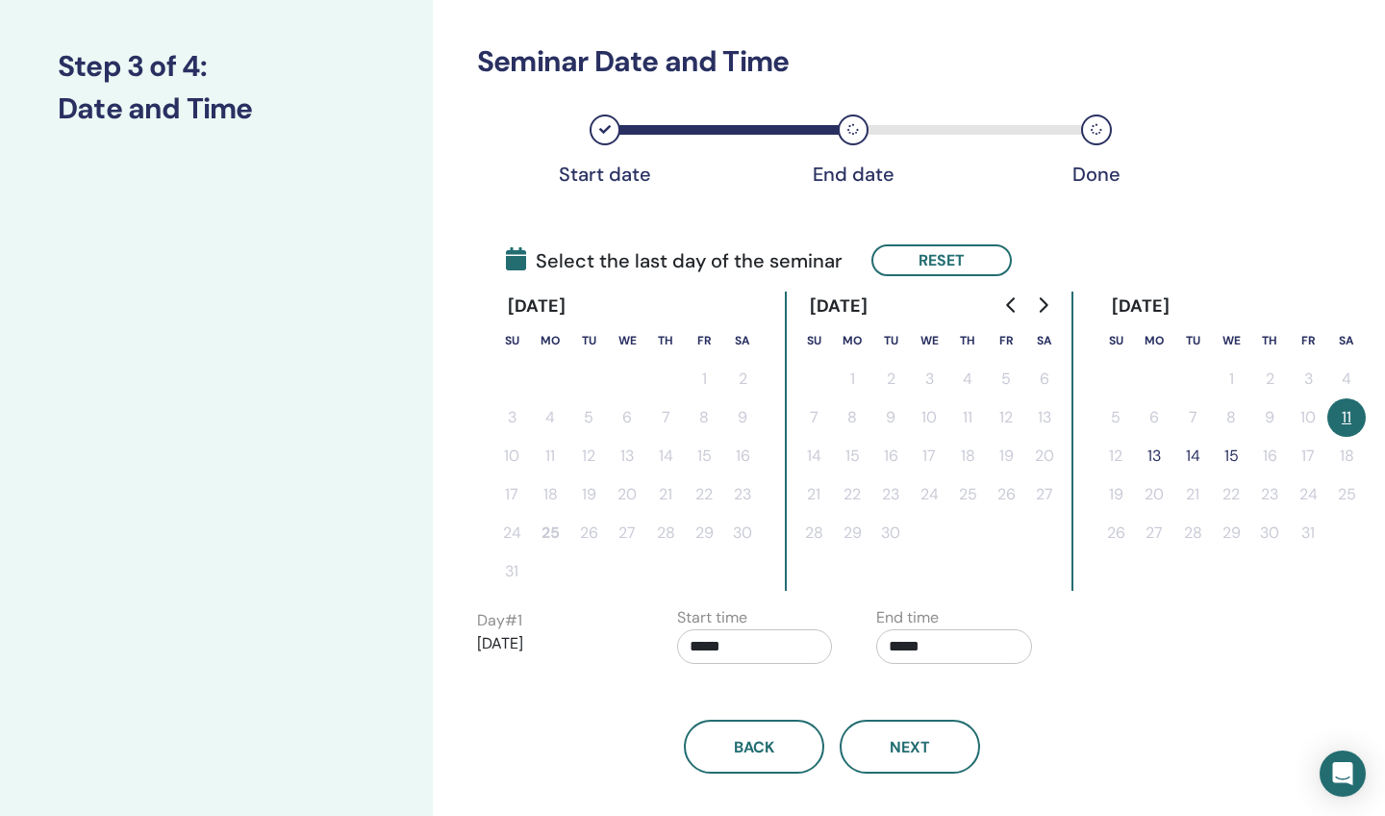
click at [1154, 451] on button "13" at bounding box center [1154, 456] width 38 height 38
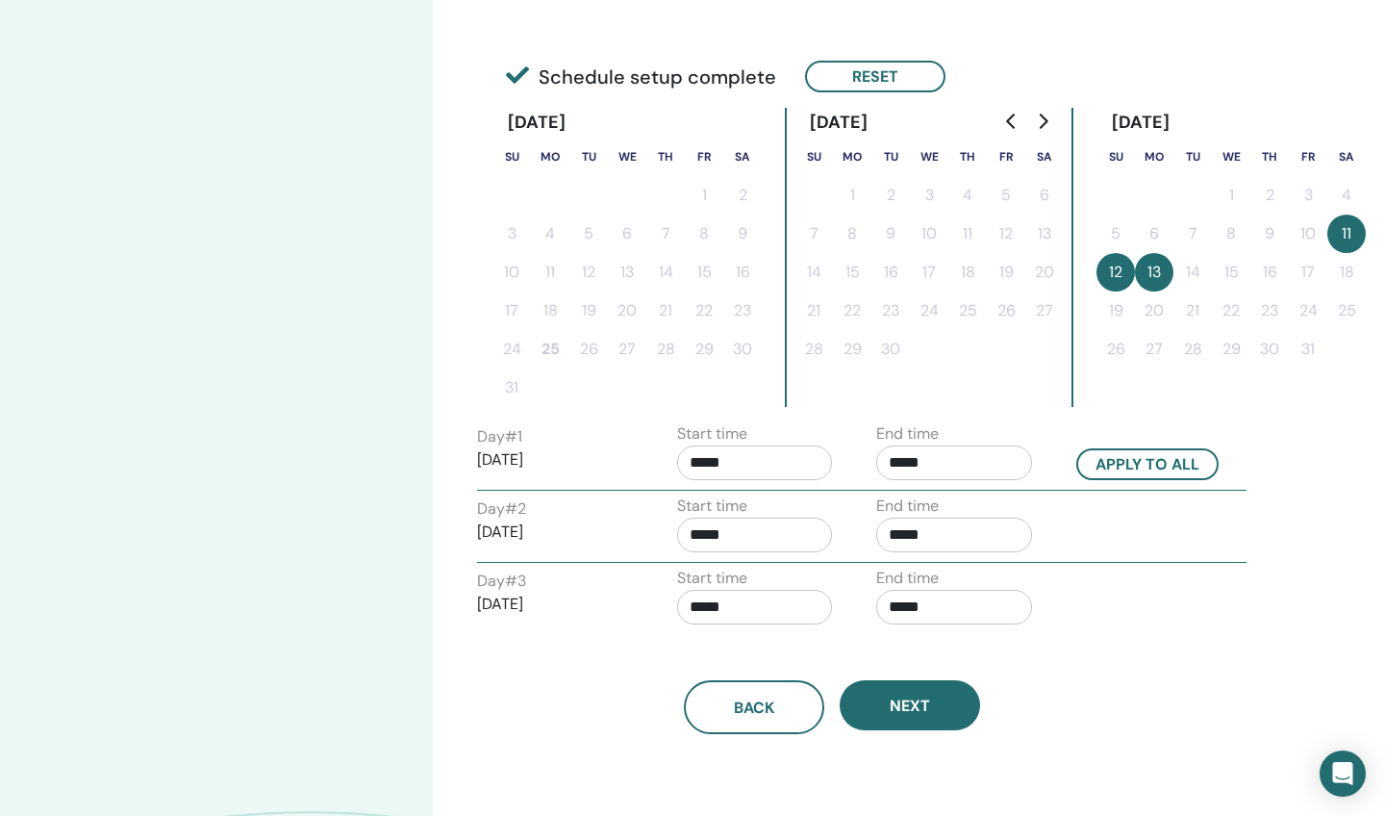
scroll to position [420, 0]
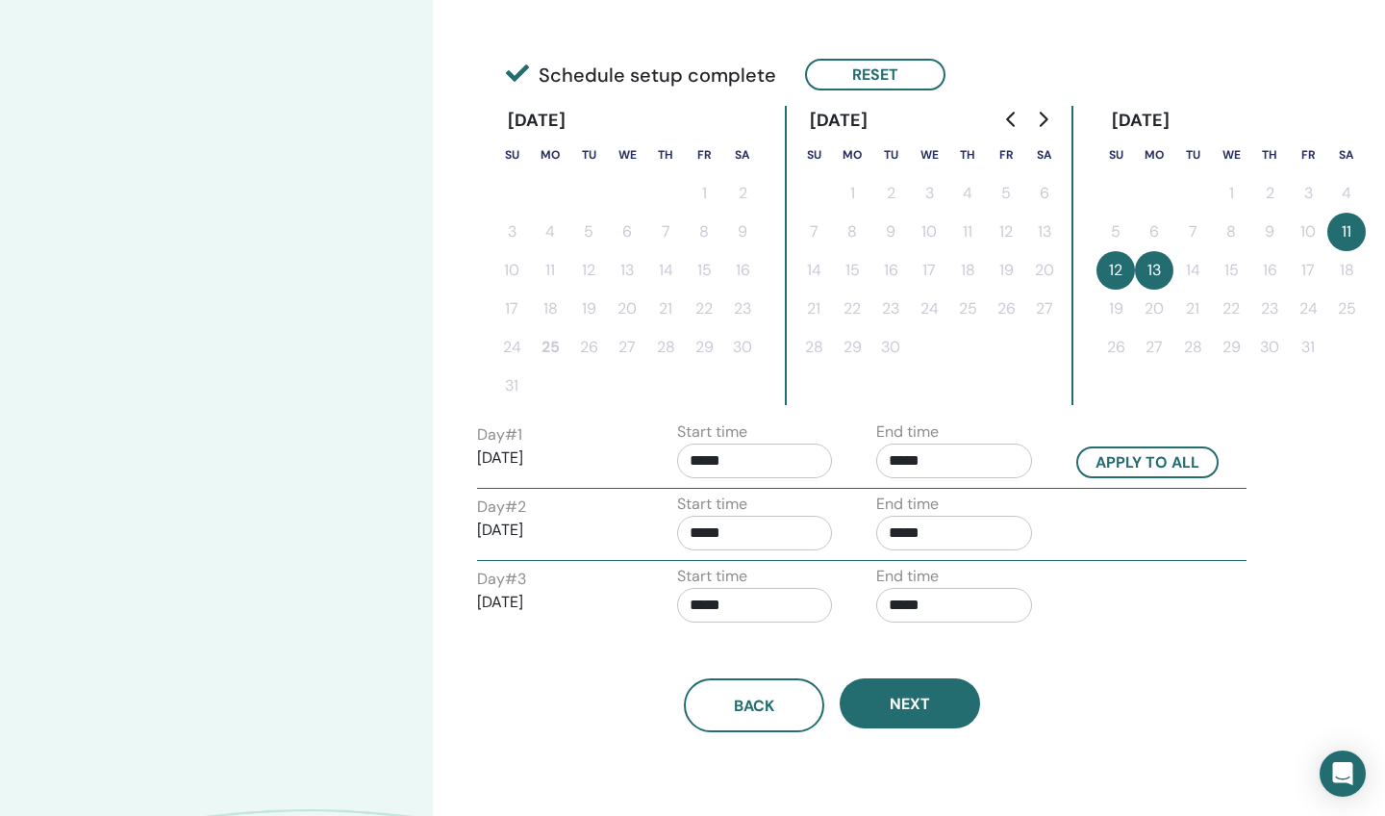
click at [956, 456] on input "*****" at bounding box center [954, 460] width 156 height 35
click at [976, 499] on span "▲" at bounding box center [974, 510] width 38 height 38
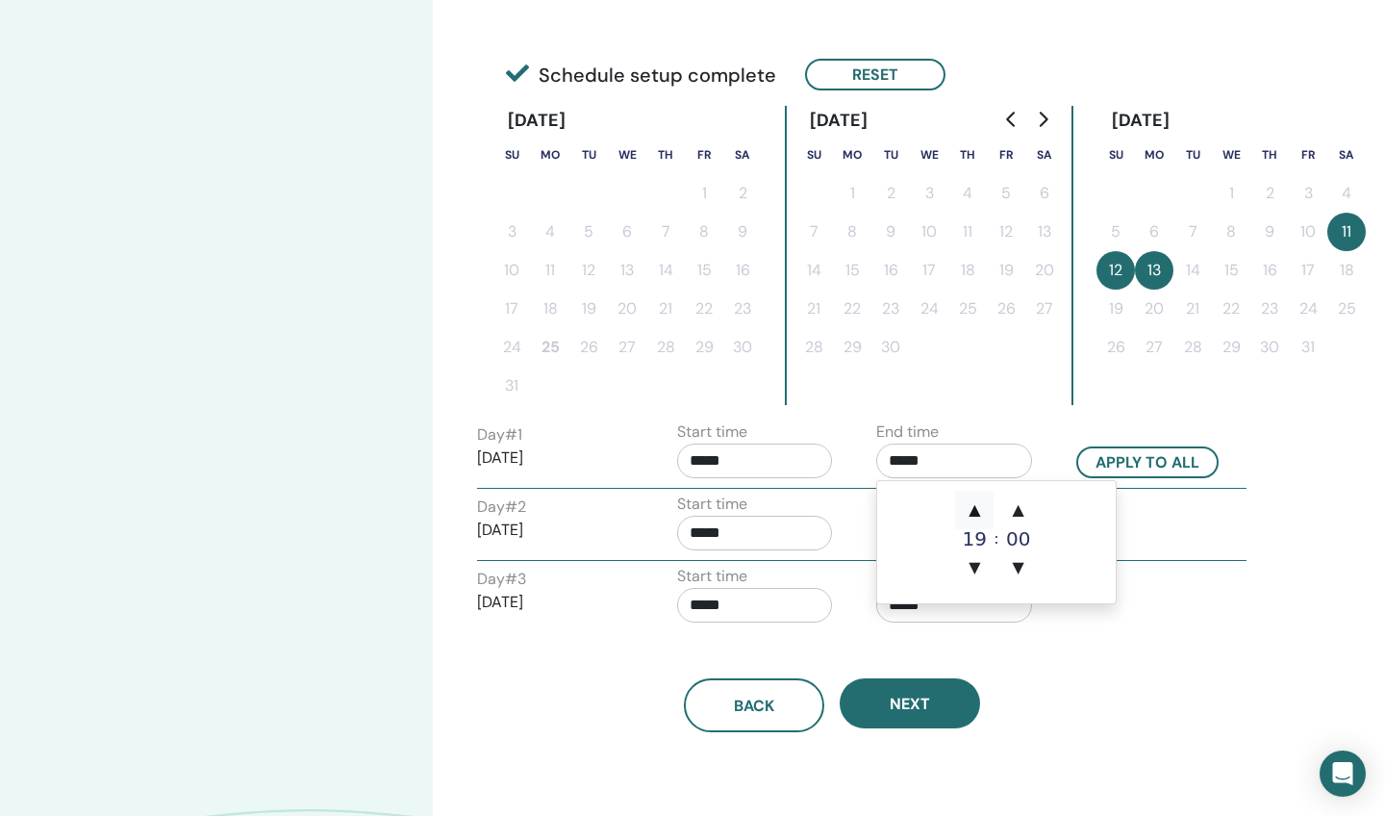
click at [976, 499] on span "▲" at bounding box center [974, 510] width 38 height 38
type input "*****"
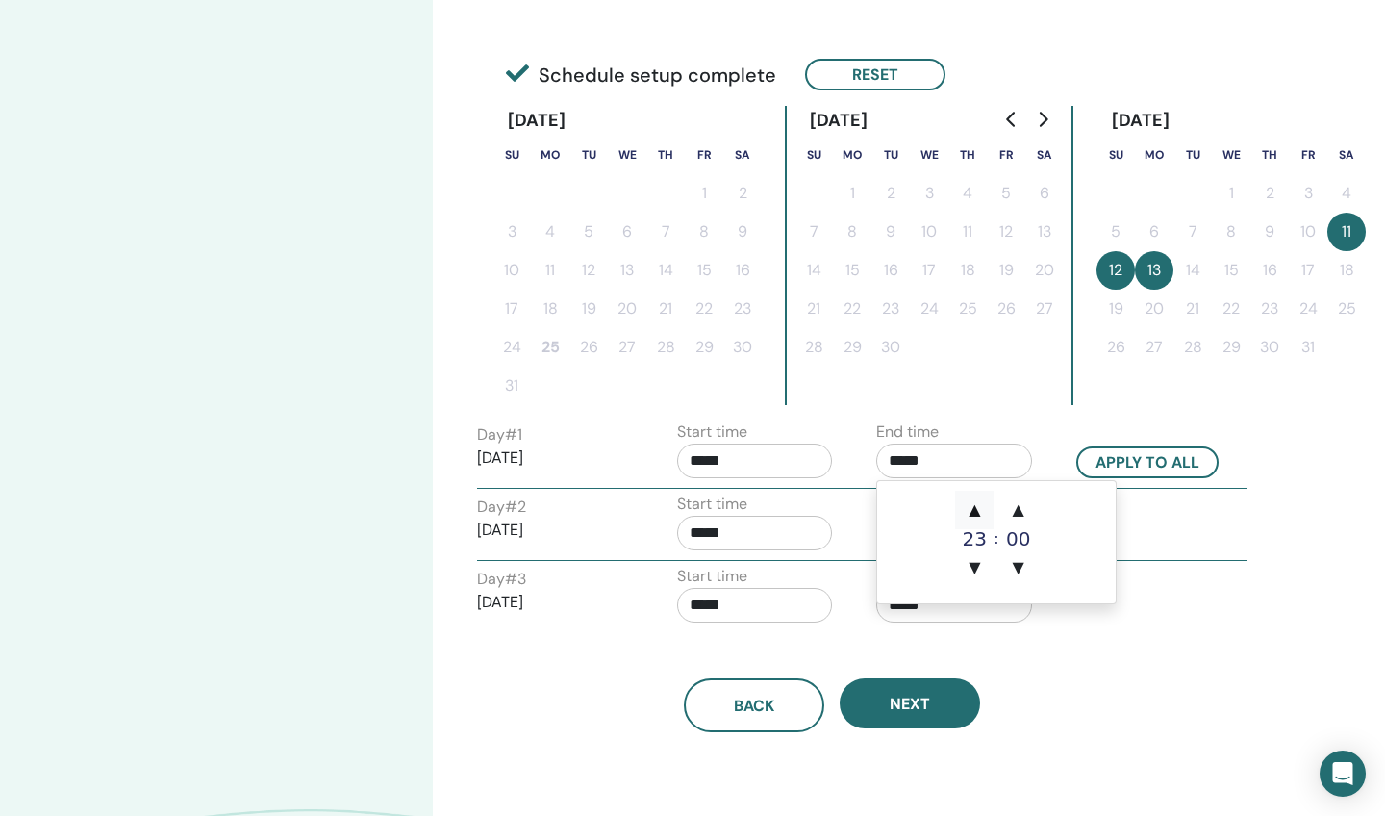
click at [976, 499] on span "▲" at bounding box center [974, 510] width 38 height 38
click at [975, 557] on span "▼" at bounding box center [974, 567] width 38 height 38
click at [799, 462] on input "*****" at bounding box center [755, 460] width 156 height 35
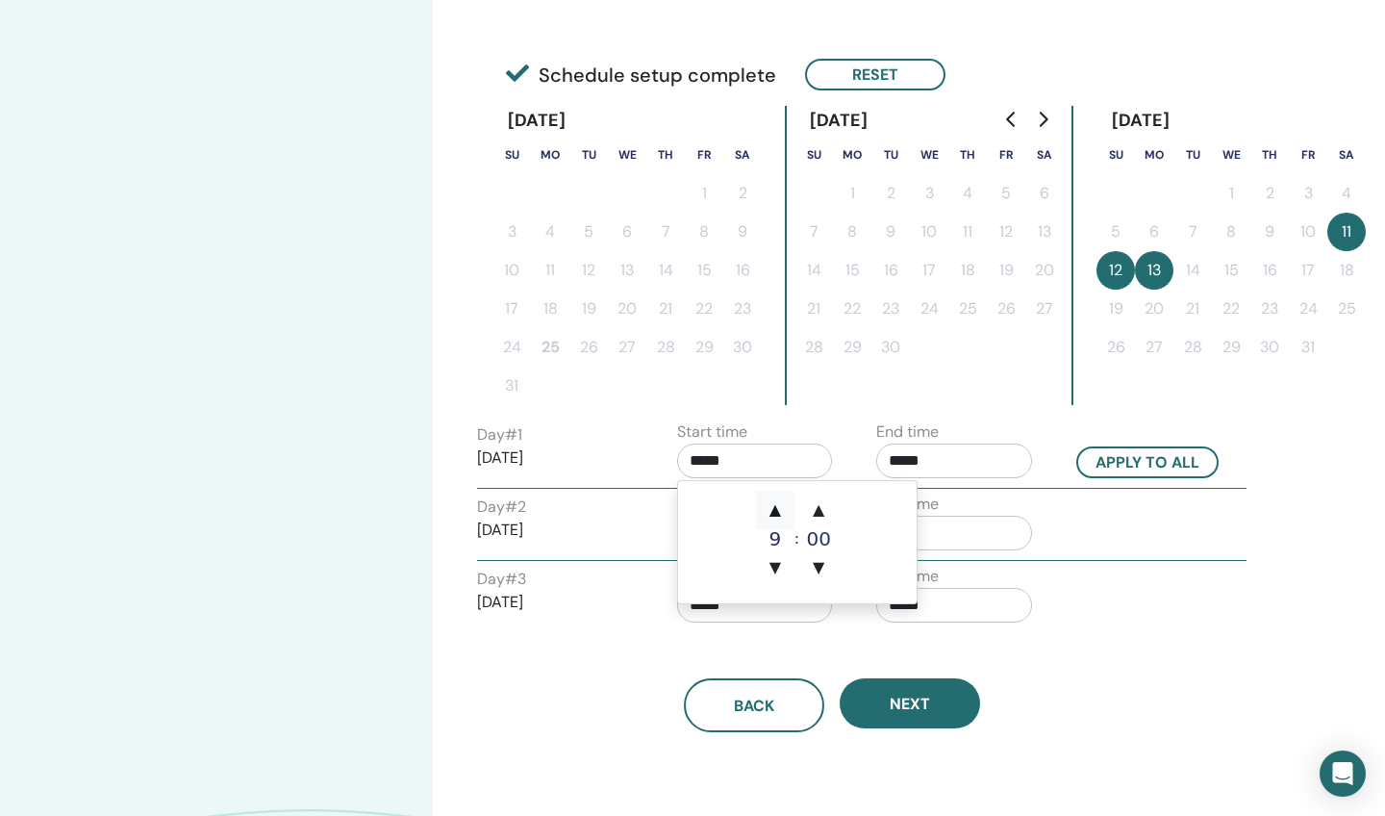
click at [780, 506] on span "▲" at bounding box center [775, 510] width 38 height 38
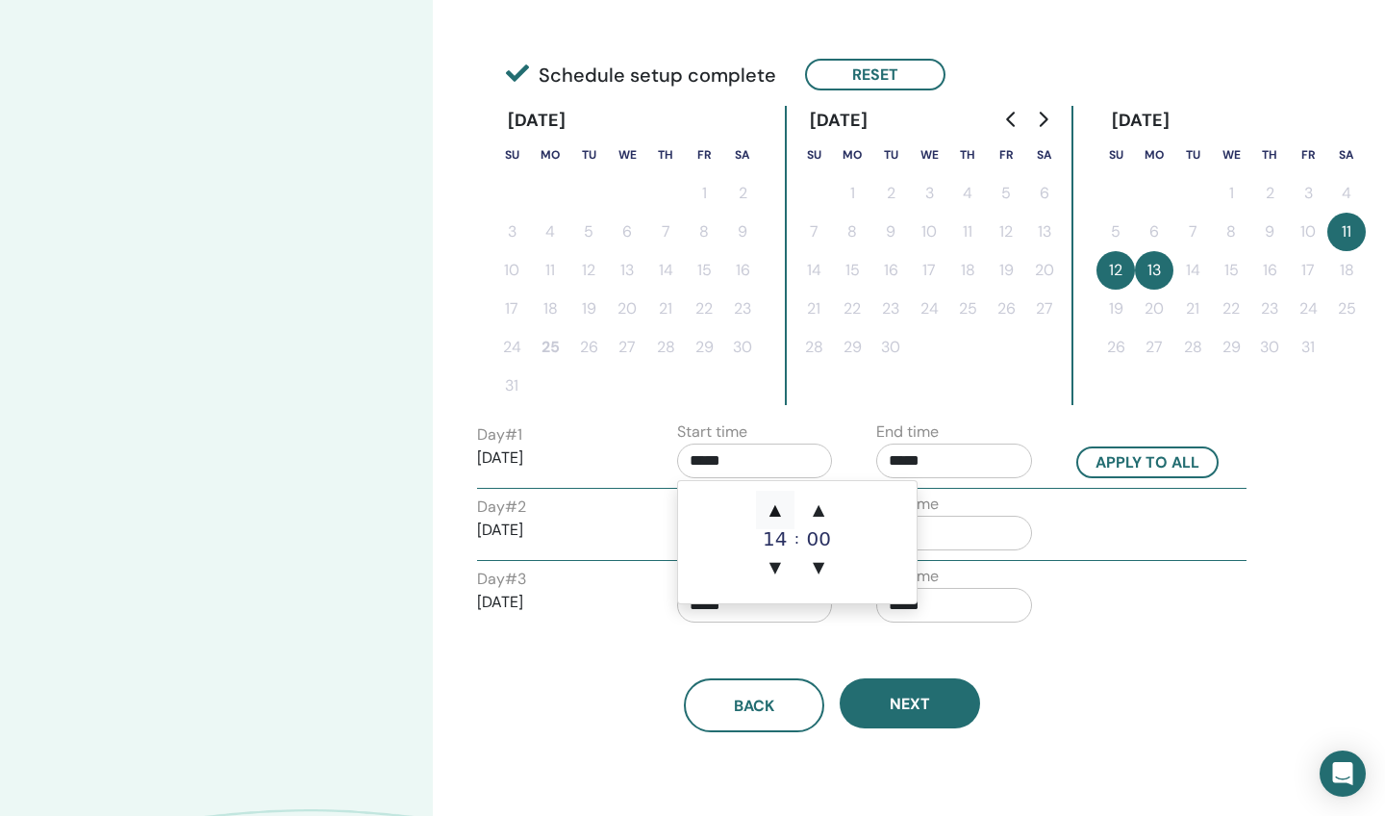
click at [780, 506] on span "▲" at bounding box center [775, 510] width 38 height 38
type input "*****"
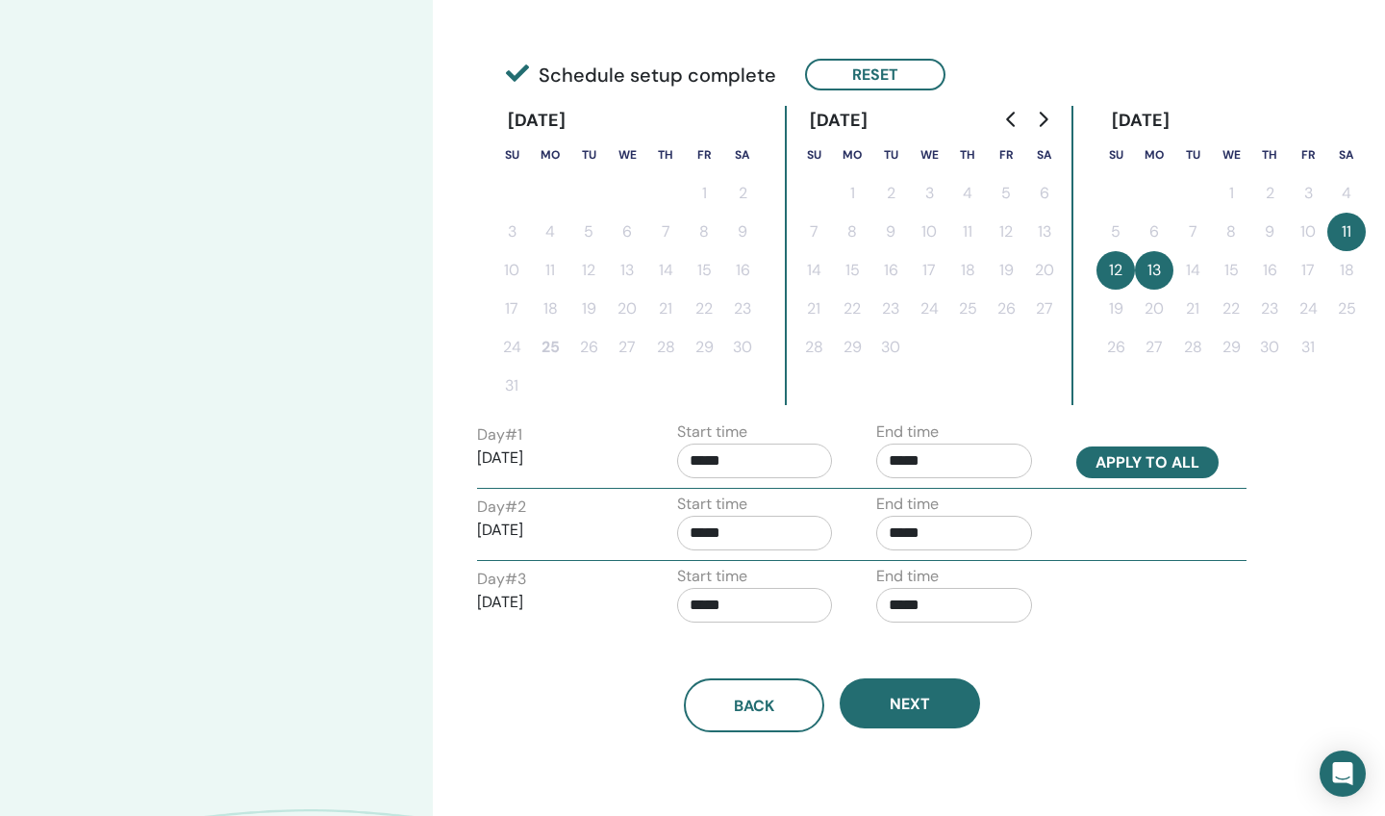
click at [1192, 463] on button "Apply to all" at bounding box center [1147, 462] width 142 height 32
type input "*****"
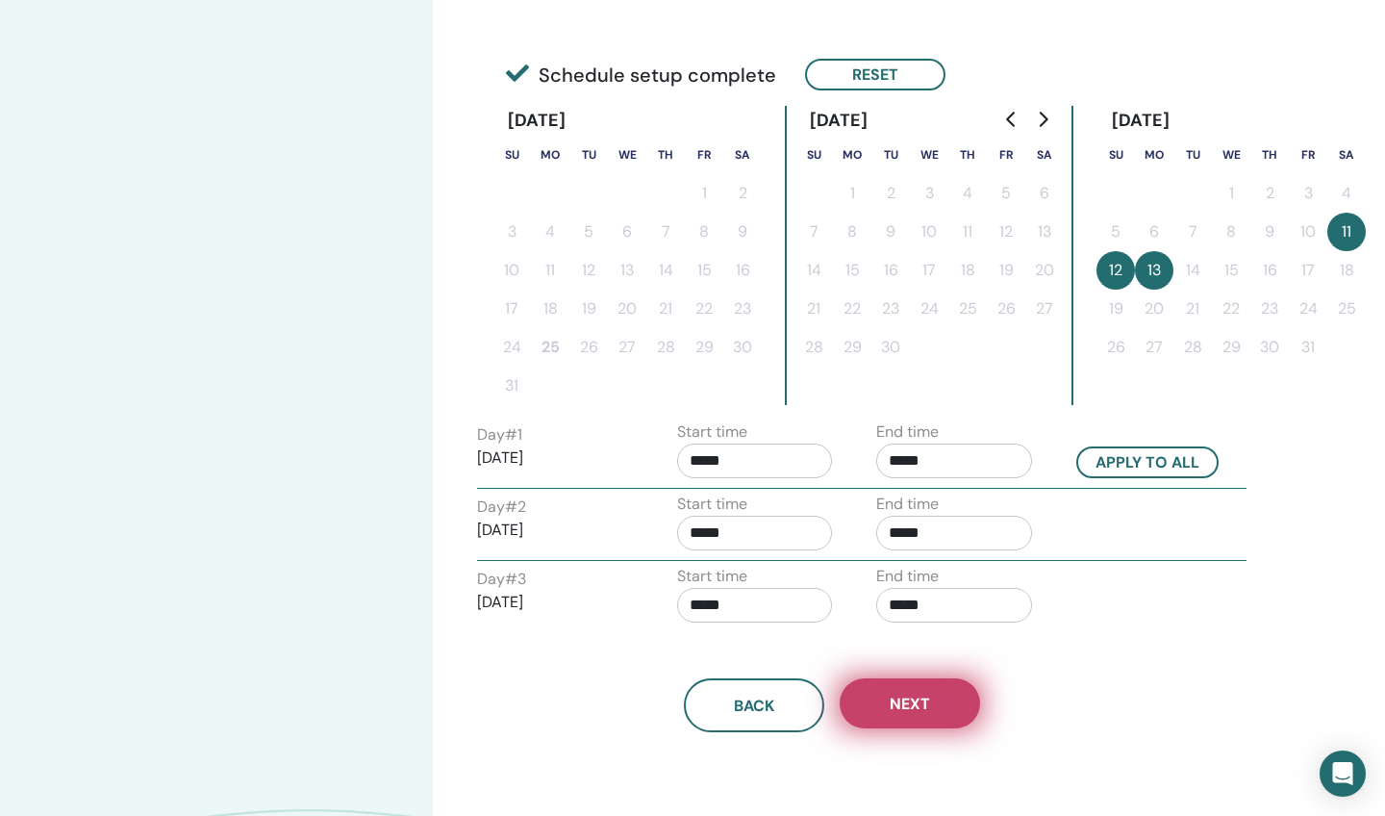
click at [905, 696] on span "Next" at bounding box center [910, 704] width 40 height 20
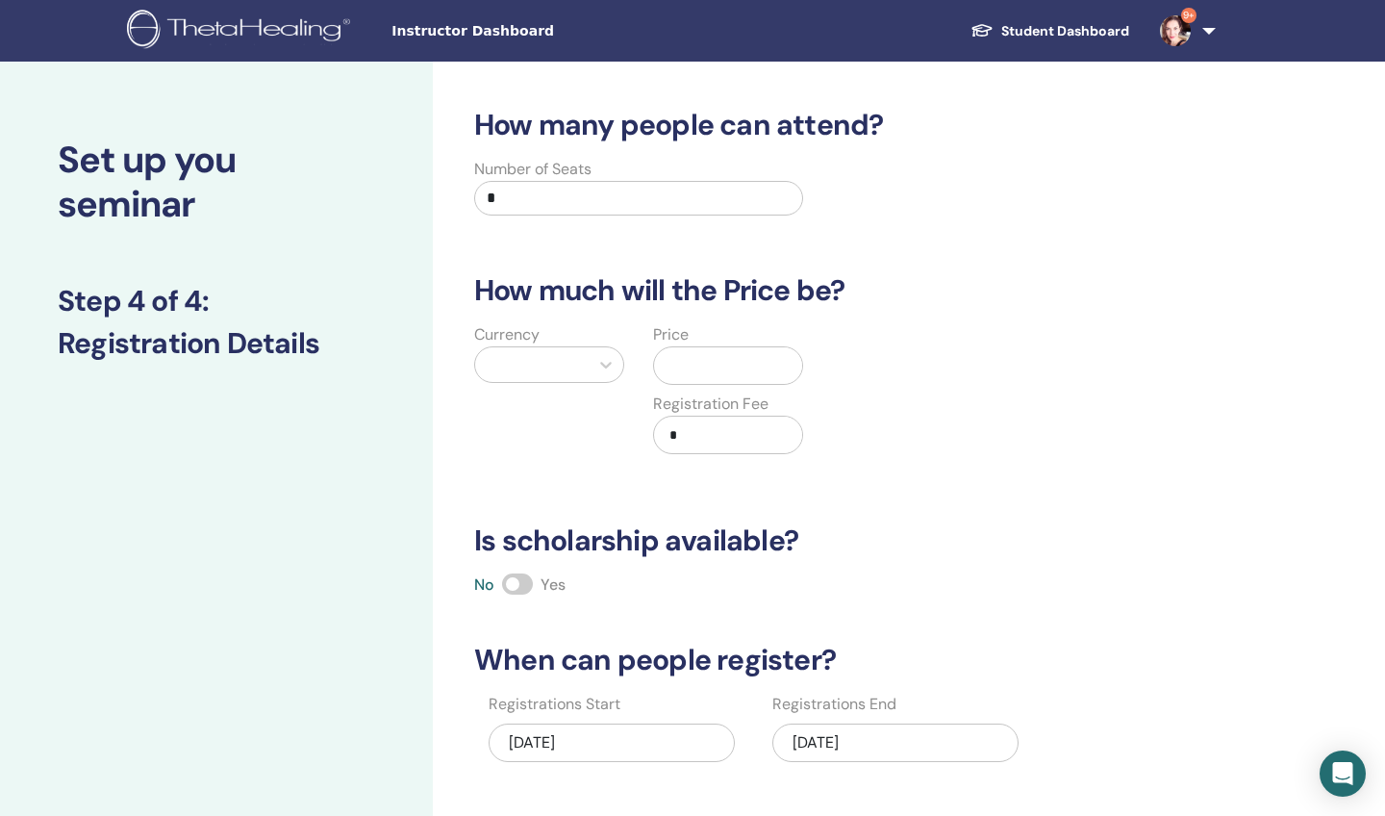
scroll to position [0, 0]
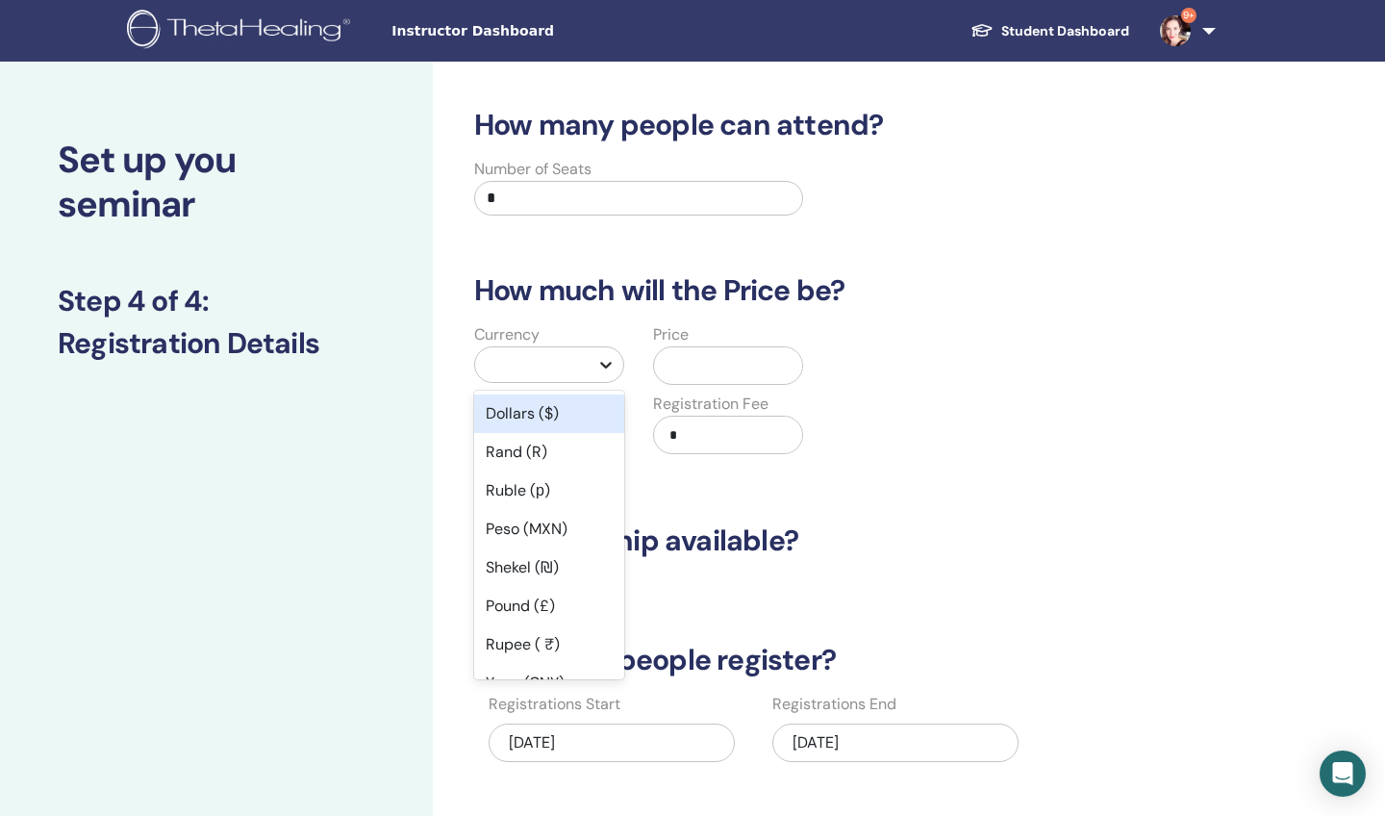
click at [595, 359] on div at bounding box center [606, 364] width 35 height 35
type input "**"
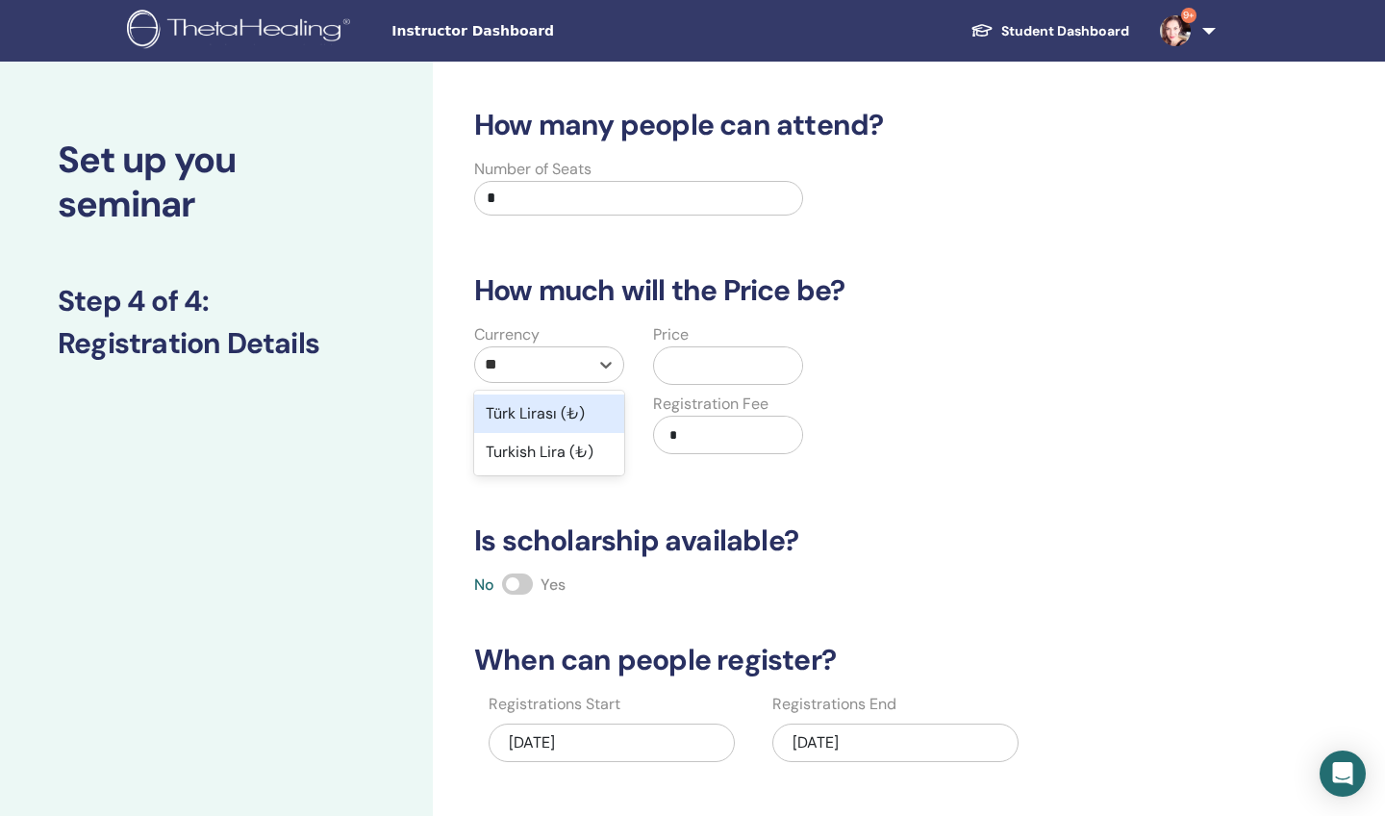
click at [580, 414] on div "Türk Lirası (₺)" at bounding box center [549, 413] width 150 height 38
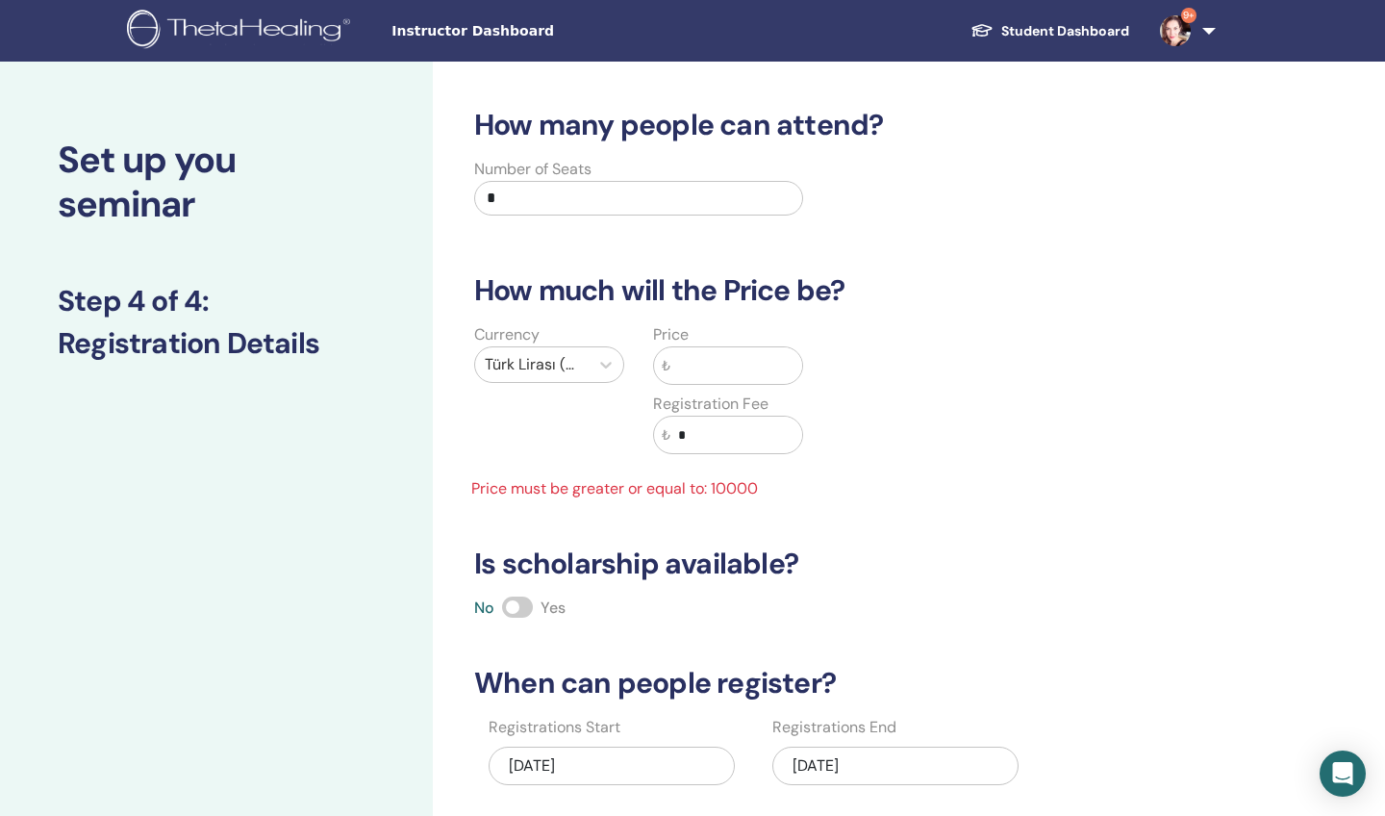
click at [688, 374] on input "text" at bounding box center [737, 365] width 132 height 37
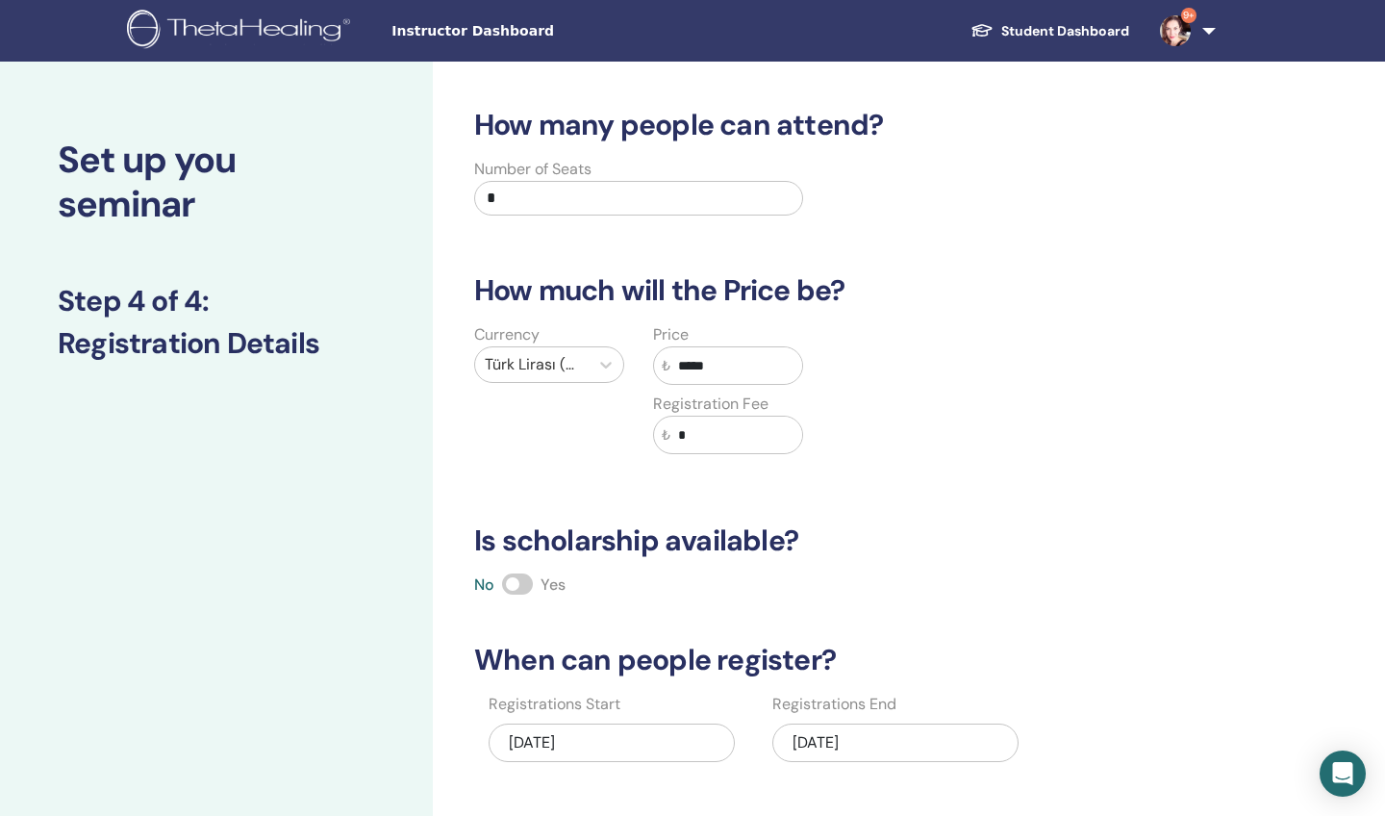
type input "*****"
click at [730, 423] on input "*" at bounding box center [737, 435] width 132 height 37
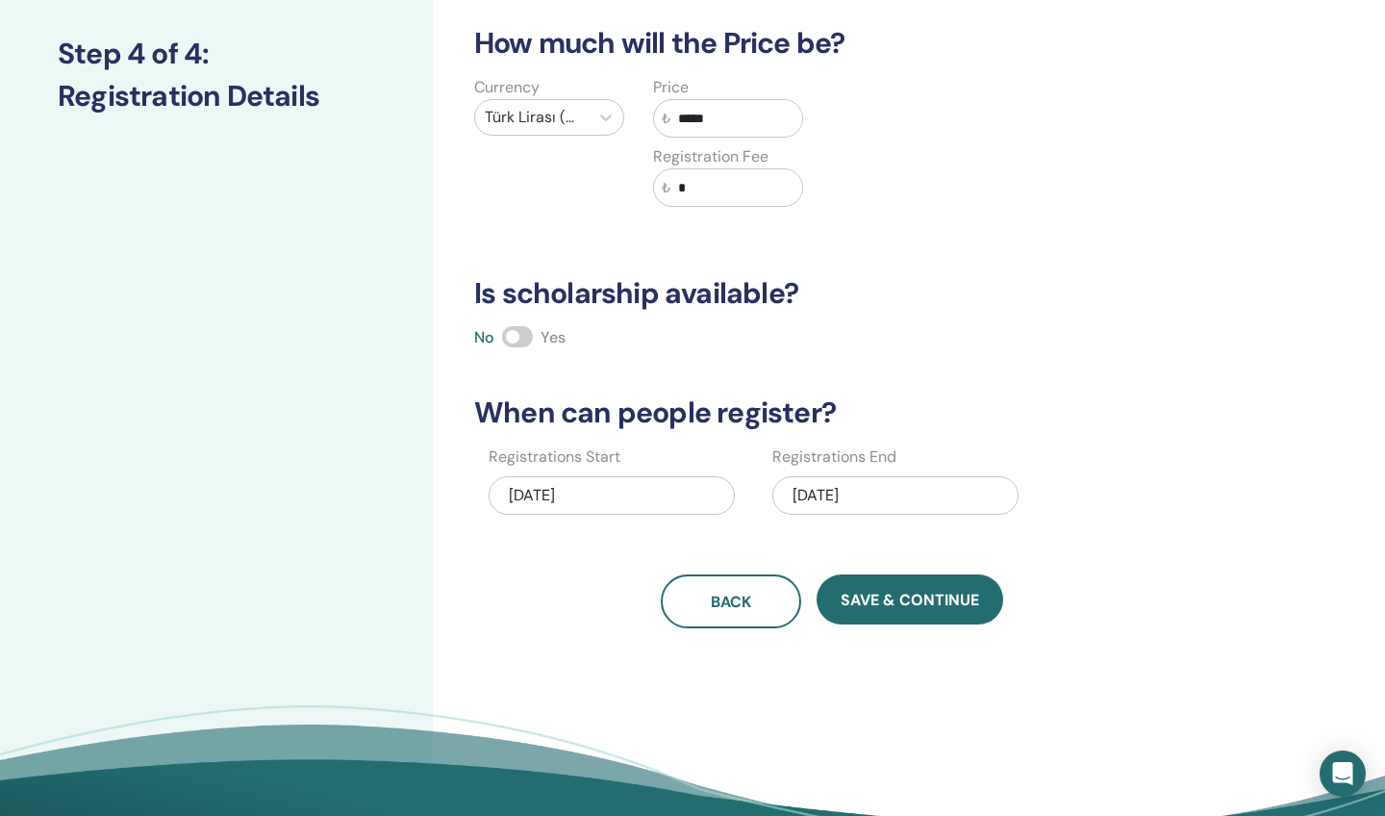
scroll to position [261, 0]
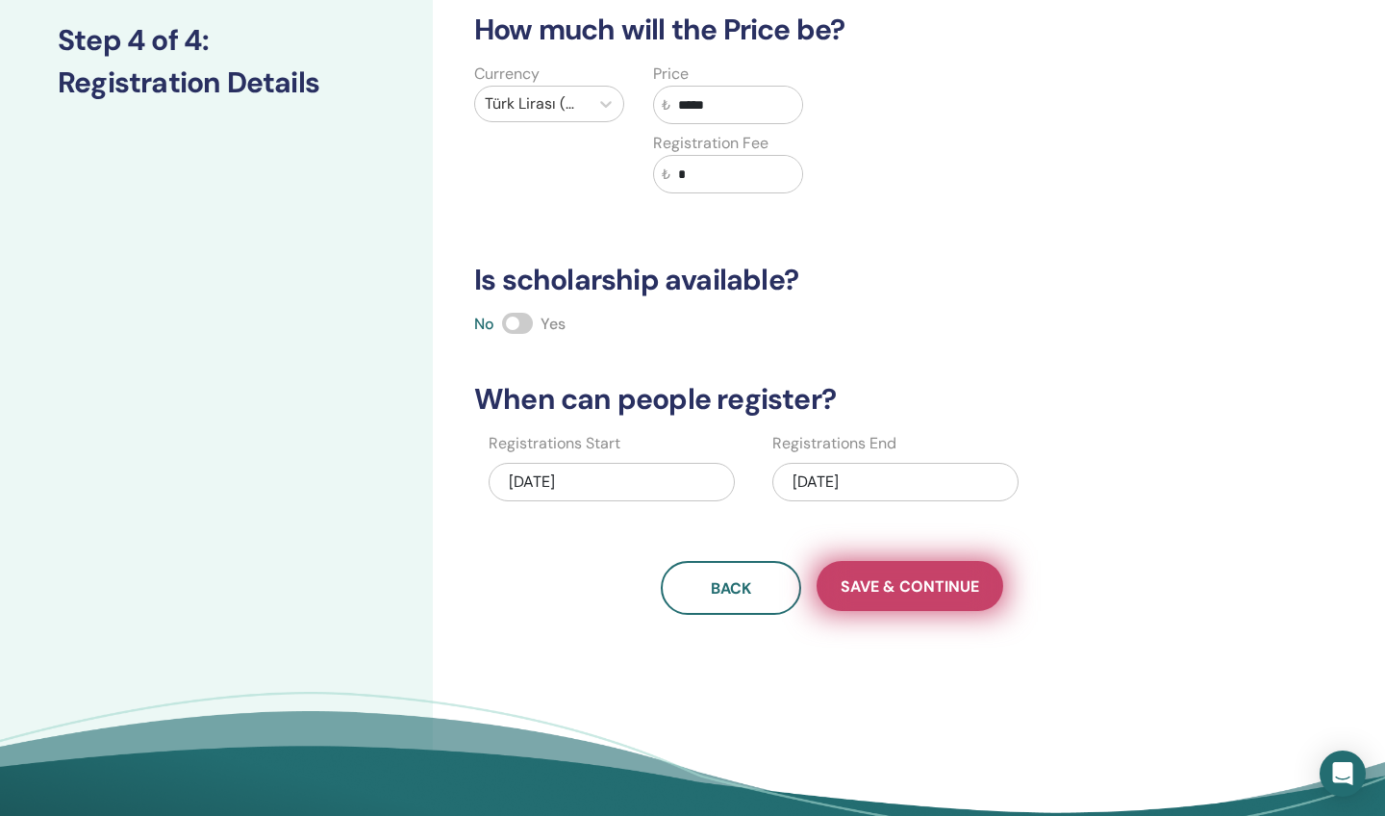
click at [920, 589] on span "Save & Continue" at bounding box center [910, 586] width 139 height 20
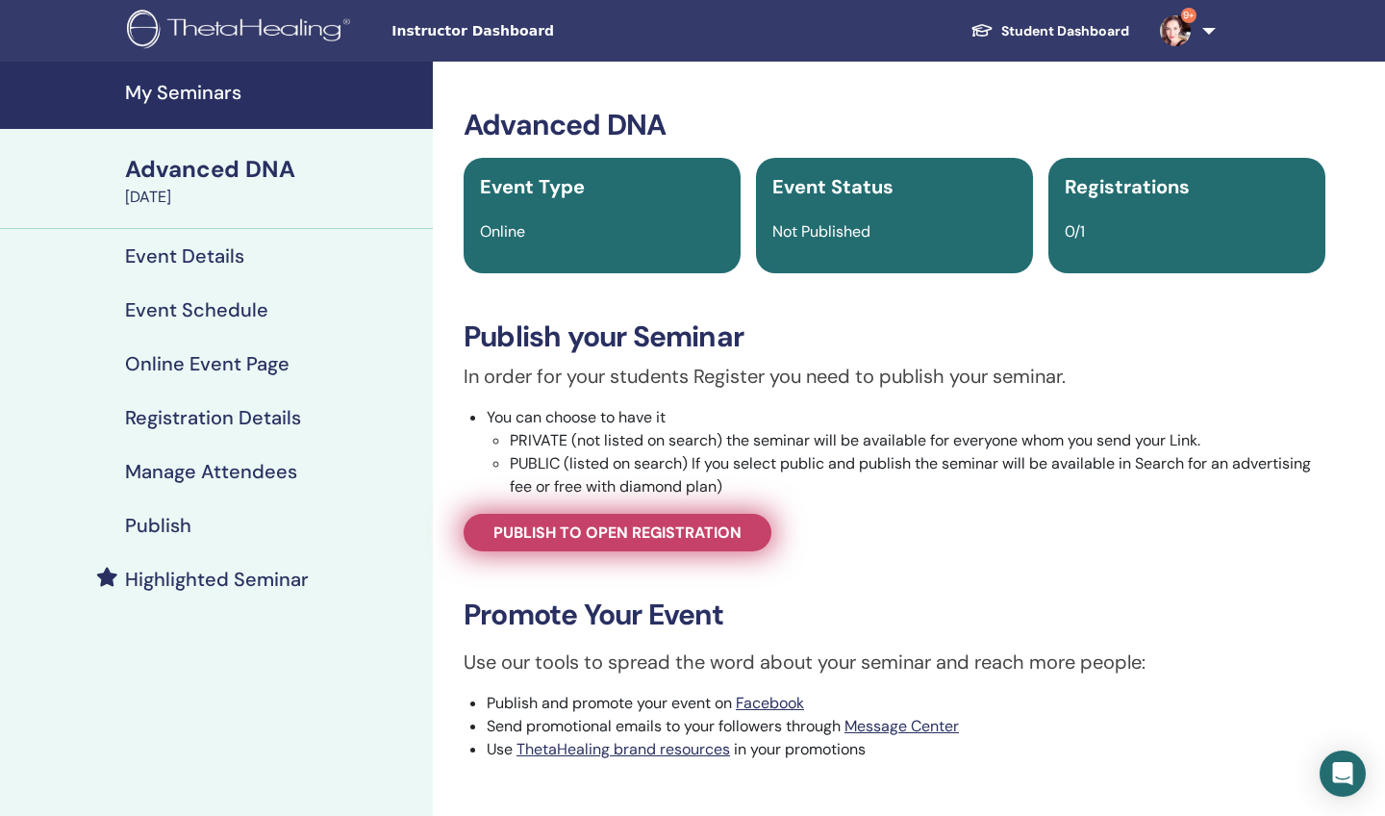
click at [648, 540] on span "Publish to open registration" at bounding box center [618, 532] width 248 height 20
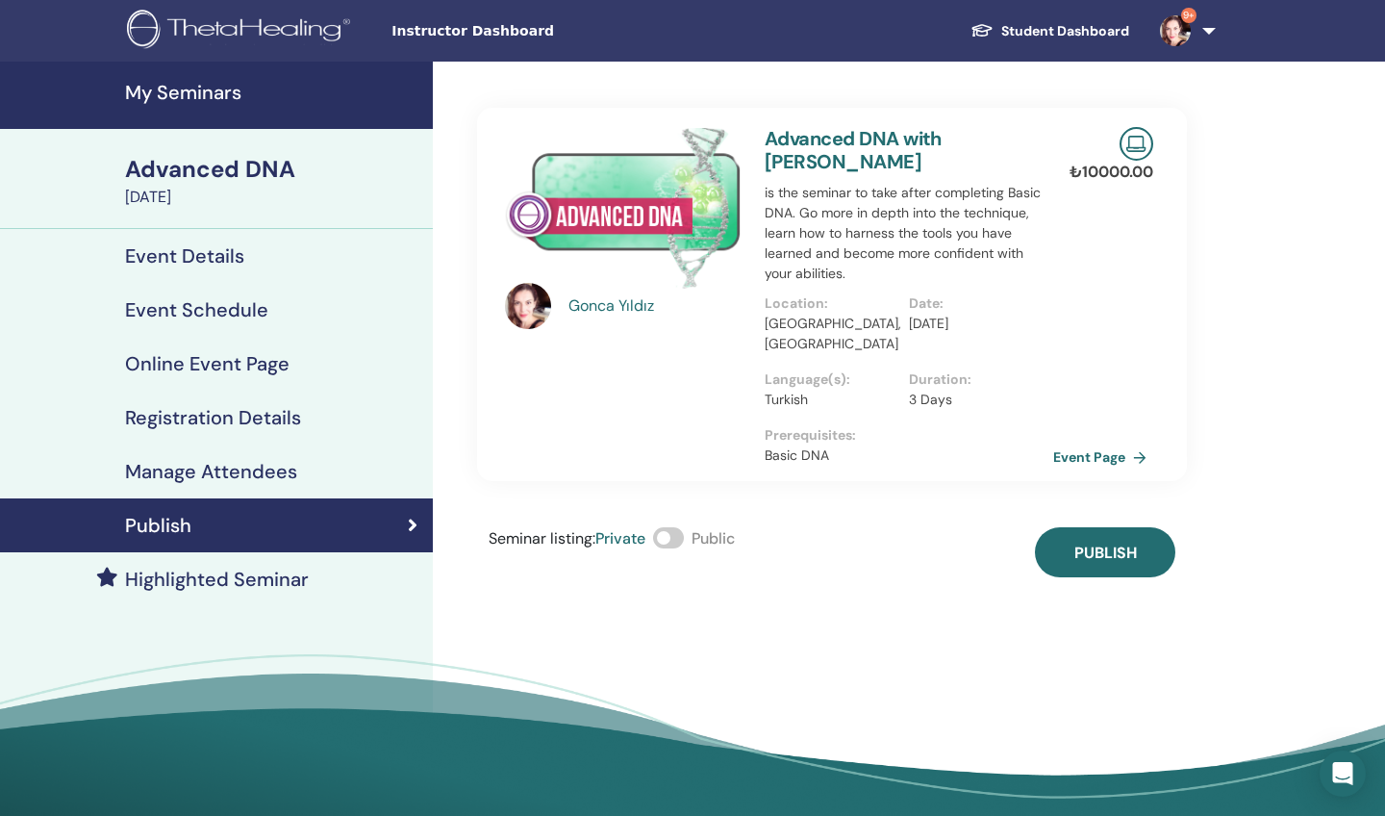
click at [667, 527] on span at bounding box center [668, 537] width 31 height 21
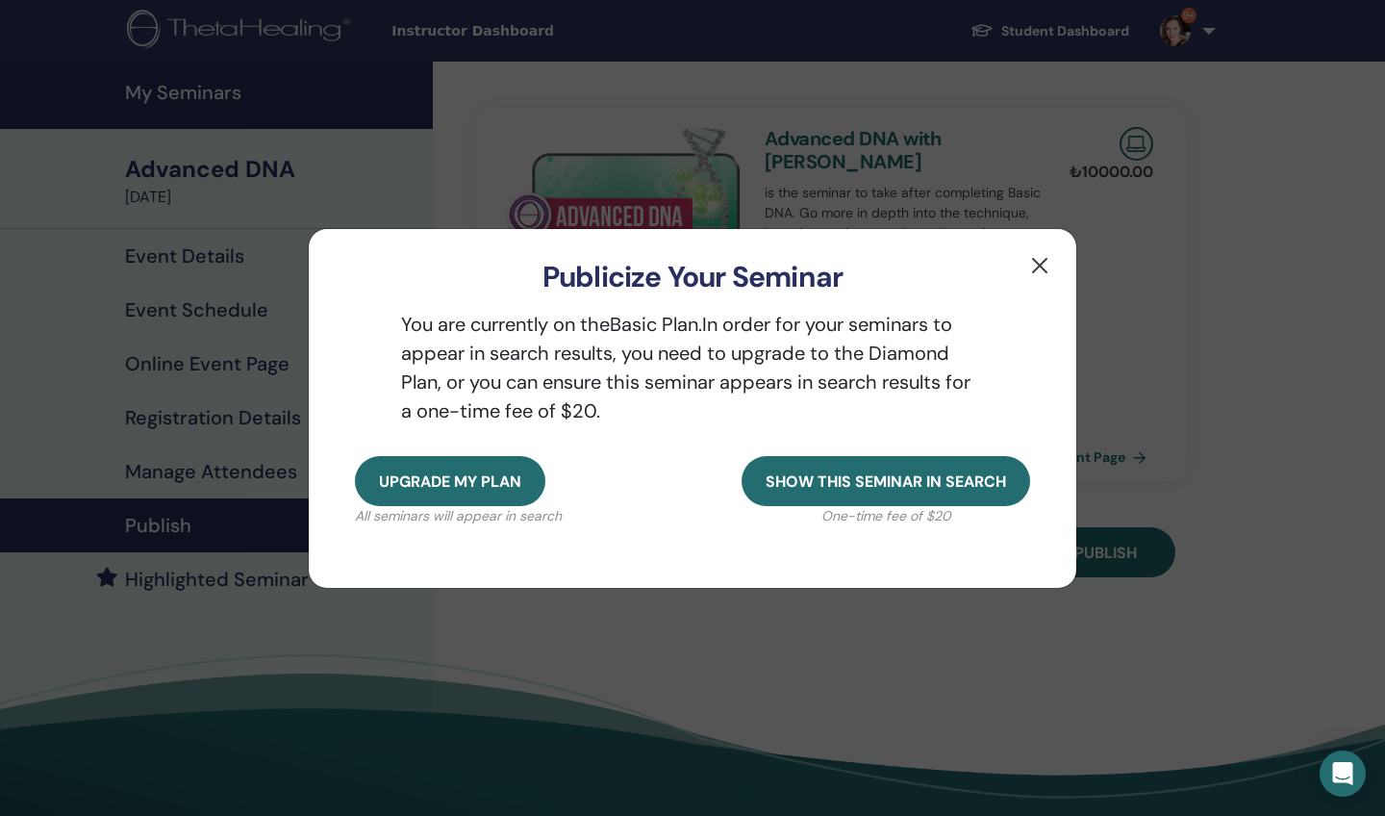
click at [1038, 266] on button "button" at bounding box center [1040, 265] width 31 height 31
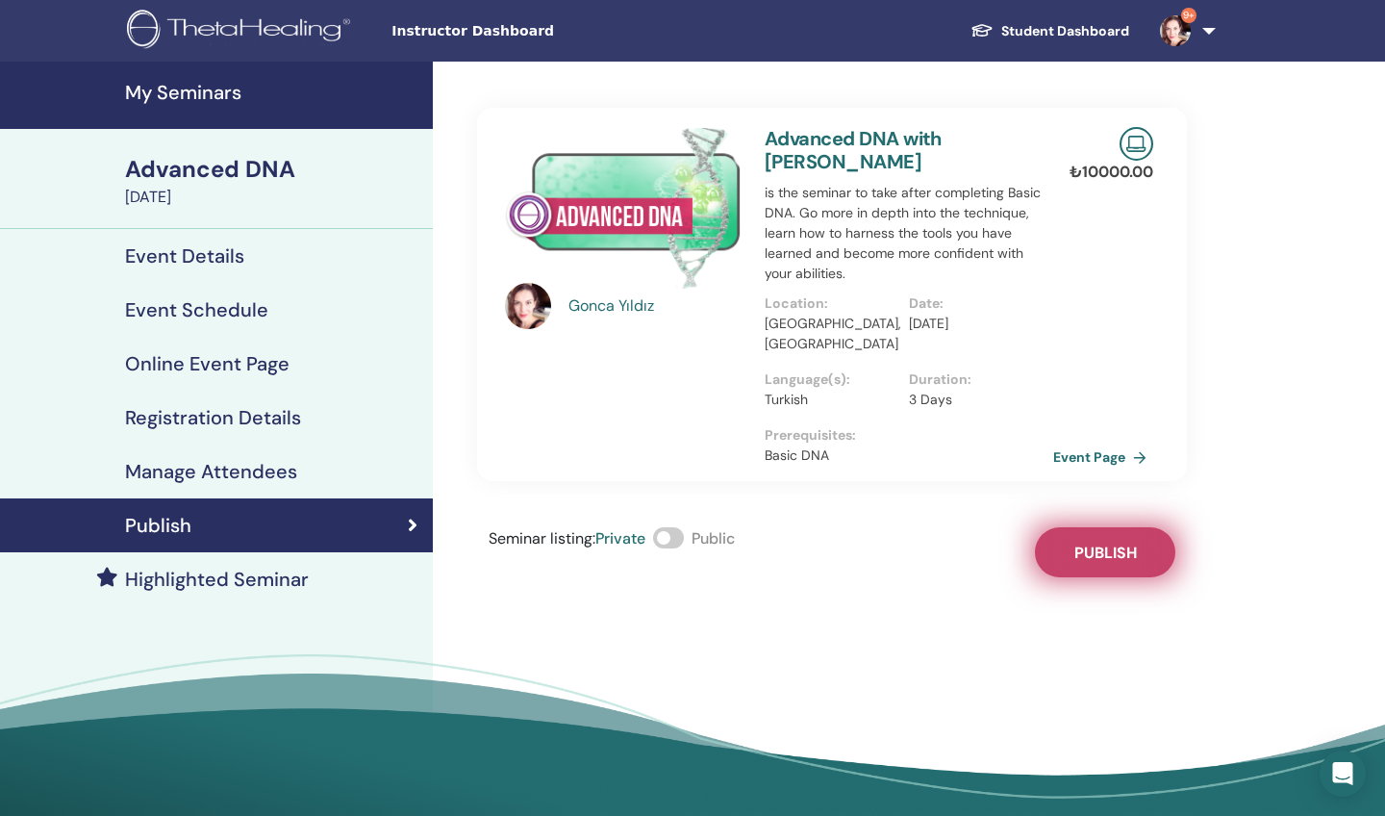
click at [1104, 527] on button "Publish" at bounding box center [1105, 552] width 140 height 50
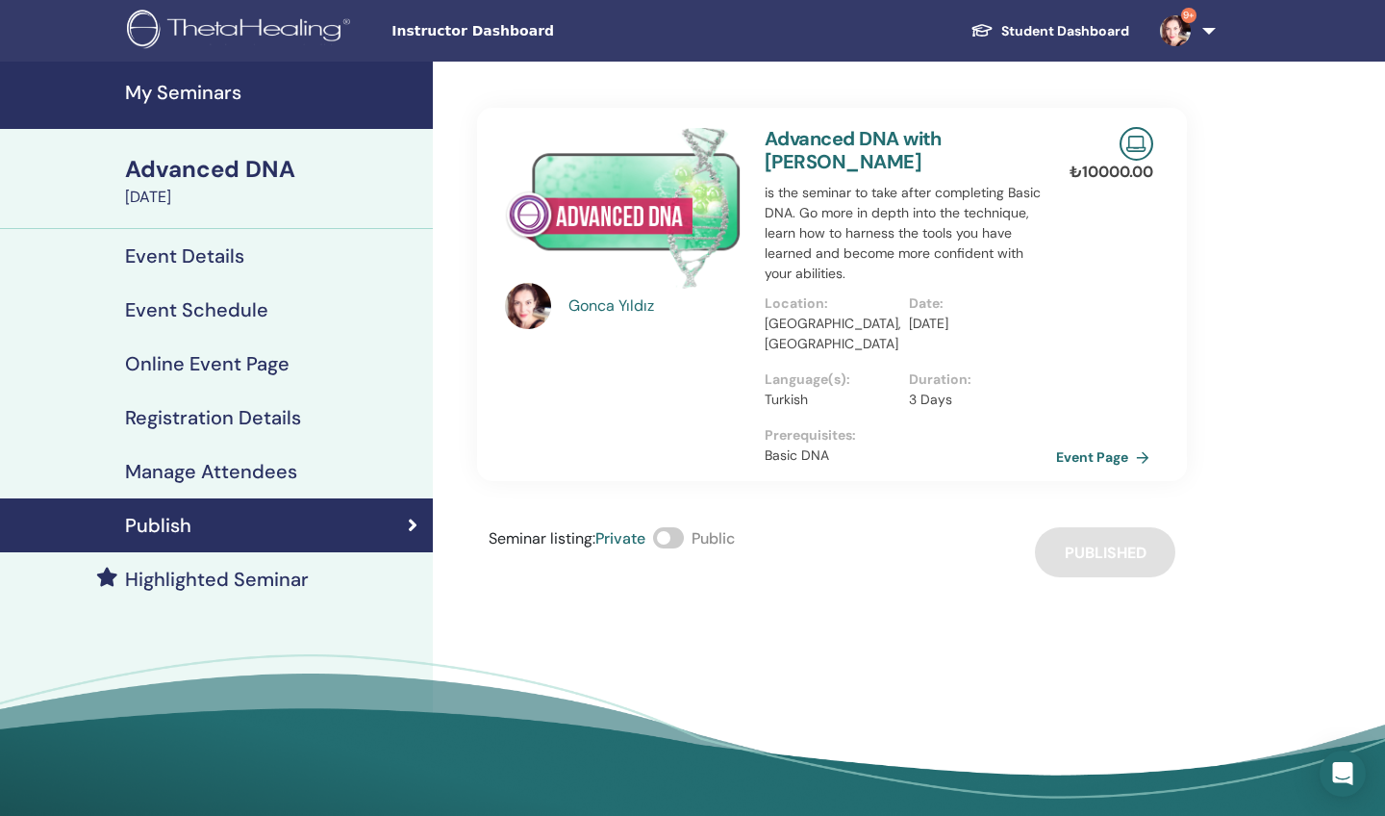
click at [1089, 443] on link "Event Page" at bounding box center [1106, 457] width 101 height 29
